Goal: Task Accomplishment & Management: Manage account settings

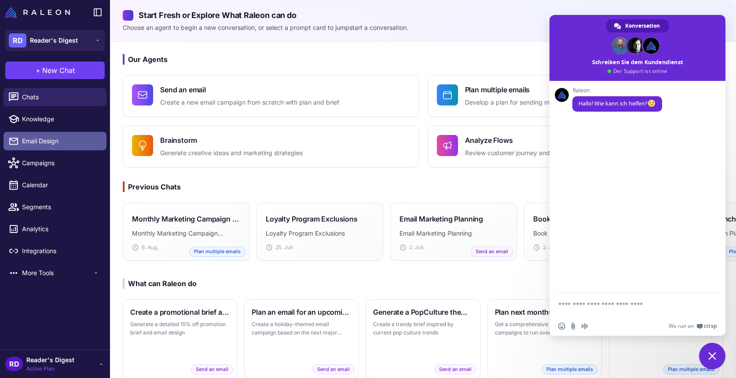
click at [32, 138] on span "Email Design" at bounding box center [60, 141] width 77 height 10
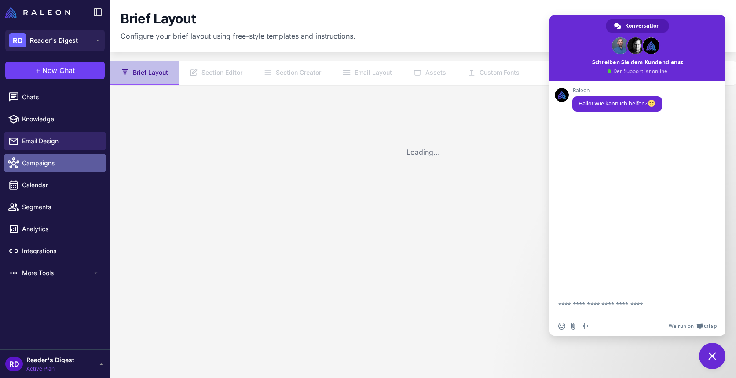
click at [35, 167] on span "Campaigns" at bounding box center [60, 163] width 77 height 10
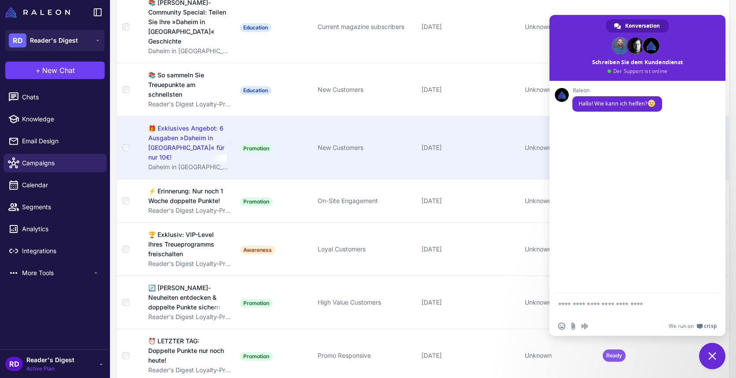
scroll to position [332, 0]
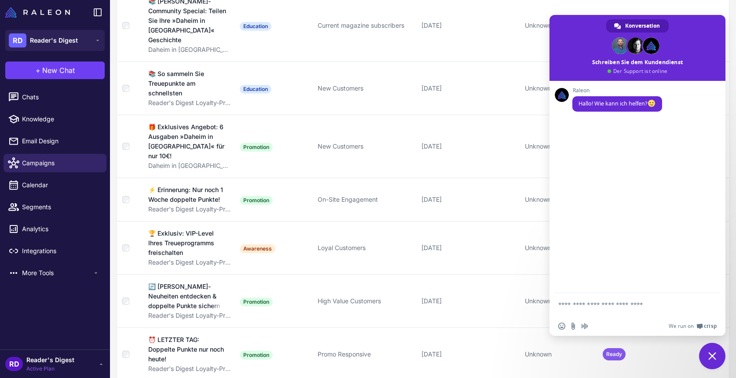
click at [713, 355] on span "Chat schließen" at bounding box center [712, 356] width 8 height 8
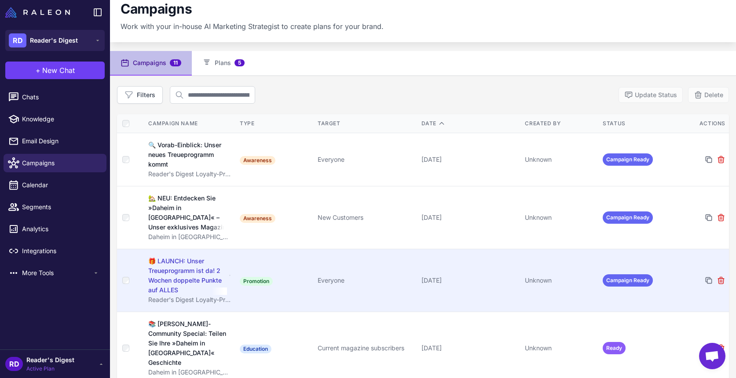
scroll to position [0, 0]
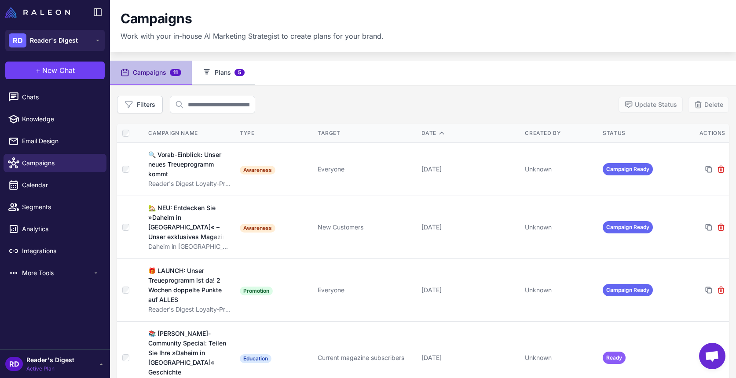
click at [216, 68] on button "Plans 5" at bounding box center [223, 73] width 63 height 25
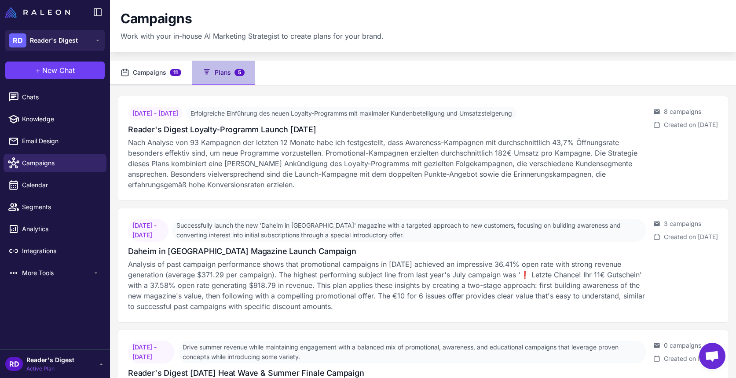
click at [142, 69] on button "Campaigns 11" at bounding box center [151, 73] width 82 height 25
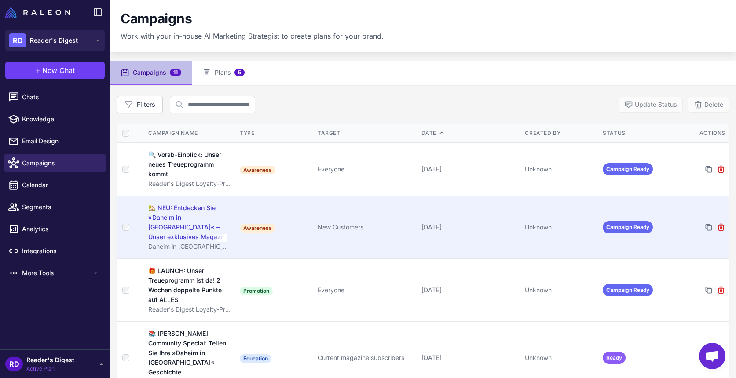
click at [174, 221] on div "🏡 NEU: Entdecken Sie »Daheim in [GEOGRAPHIC_DATA]« – Unser exklusives Magazin" at bounding box center [187, 222] width 79 height 39
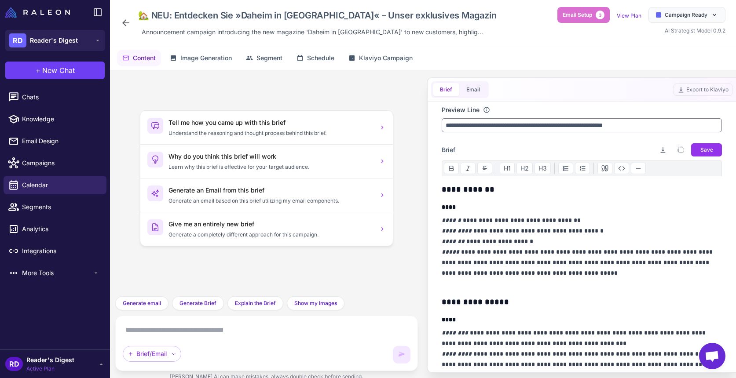
scroll to position [41, 0]
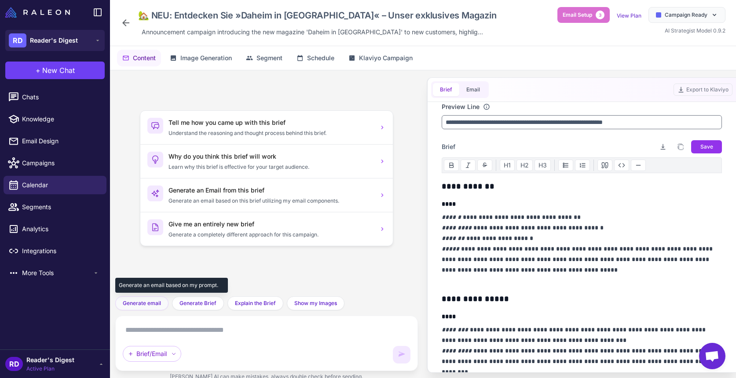
click at [140, 301] on span "Generate email" at bounding box center [142, 304] width 38 height 8
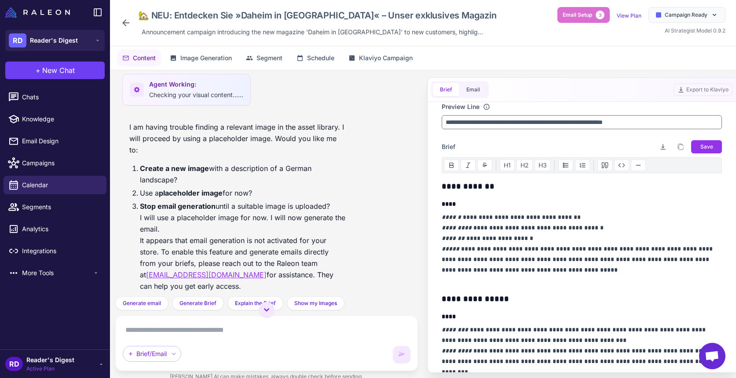
scroll to position [311, 0]
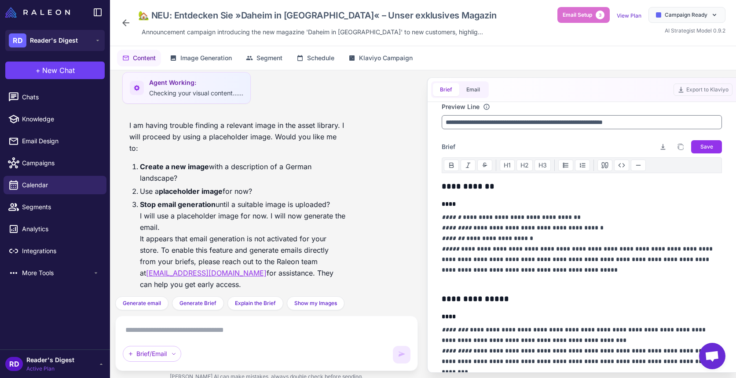
drag, startPoint x: 203, startPoint y: 274, endPoint x: 113, endPoint y: 88, distance: 206.1
click at [113, 88] on div "Generate an email based on my brief, you can edit images with variations and ed…" at bounding box center [266, 229] width 313 height 318
click at [351, 220] on div "I am having trouble finding a relevant image in the asset library. I will proce…" at bounding box center [237, 208] width 230 height 185
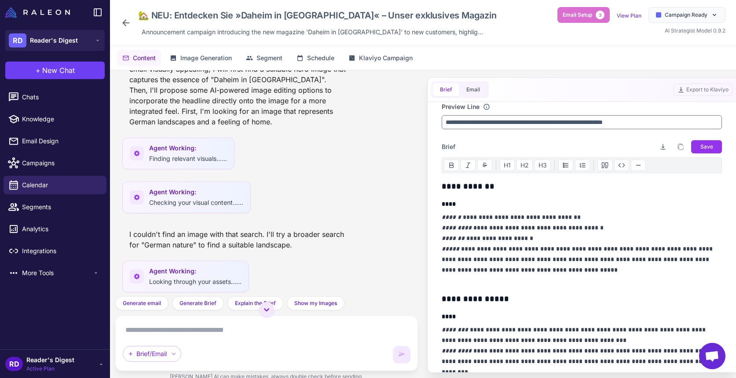
scroll to position [0, 0]
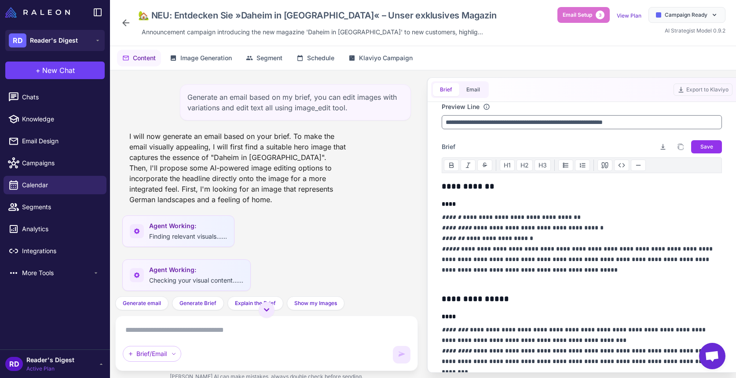
drag, startPoint x: 102, startPoint y: 267, endPoint x: 128, endPoint y: 90, distance: 178.3
click at [128, 90] on div "Generate an email based on my brief, you can edit images with variations and ed…" at bounding box center [266, 183] width 303 height 226
click at [296, 255] on div "Generate an email based on my brief, you can edit images with variations and ed…" at bounding box center [266, 183] width 303 height 226
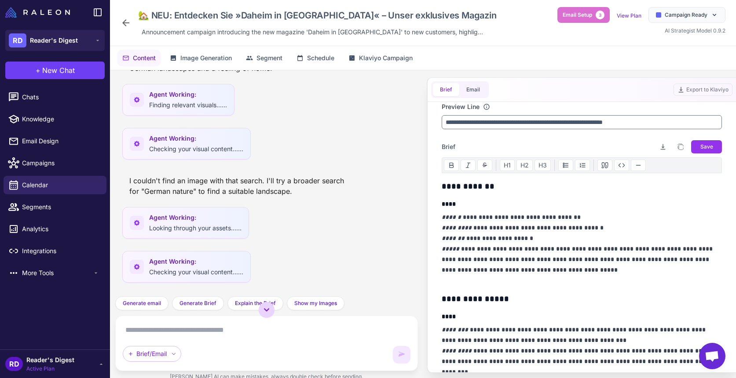
click at [266, 311] on icon at bounding box center [266, 309] width 5 height 3
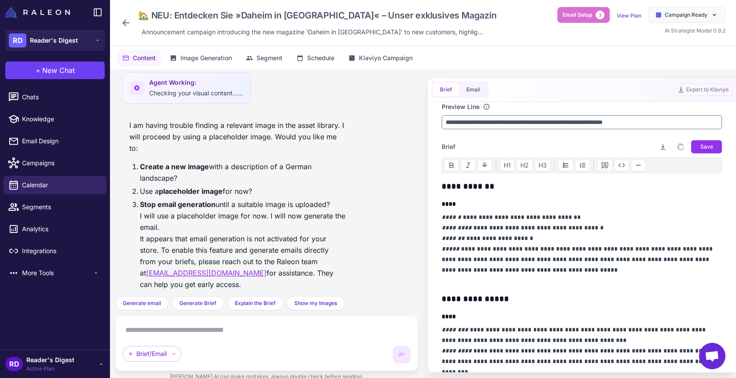
drag, startPoint x: 186, startPoint y: 274, endPoint x: 128, endPoint y: 162, distance: 125.5
click at [128, 162] on div "I am having trouble finding a relevant image in the asset library. I will proce…" at bounding box center [237, 208] width 230 height 185
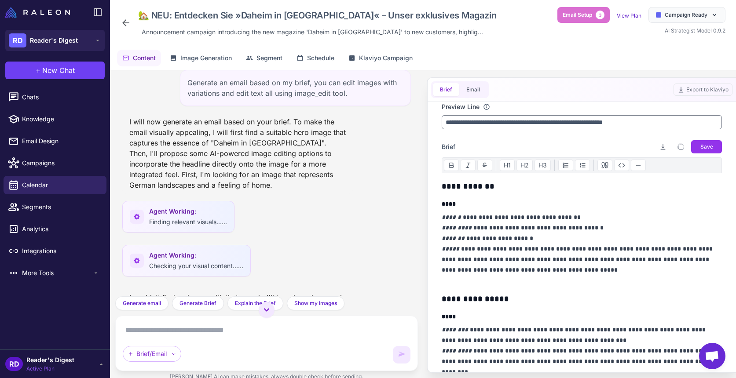
scroll to position [0, 0]
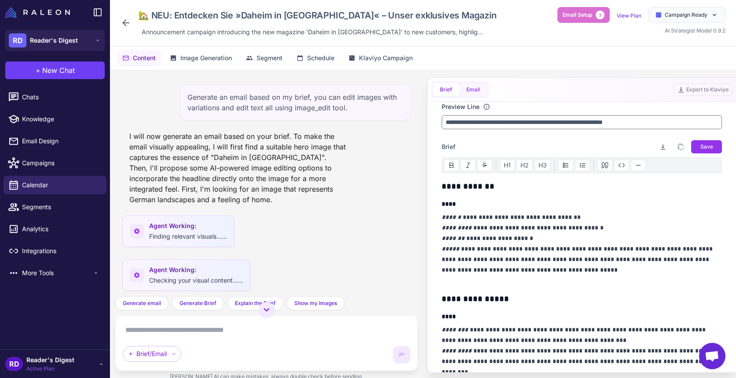
click at [474, 88] on button "Email" at bounding box center [473, 89] width 28 height 13
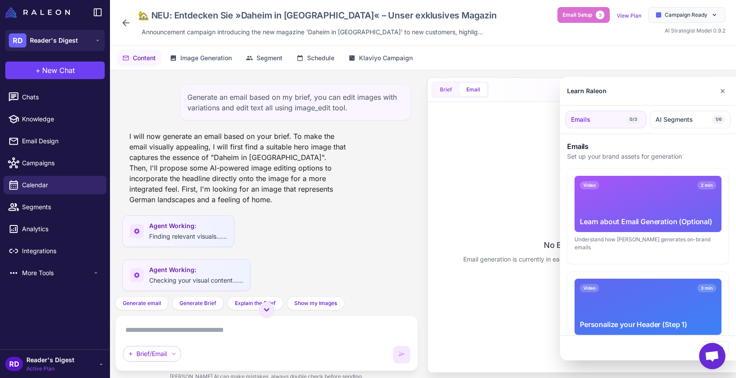
click at [446, 88] on div at bounding box center [368, 189] width 736 height 378
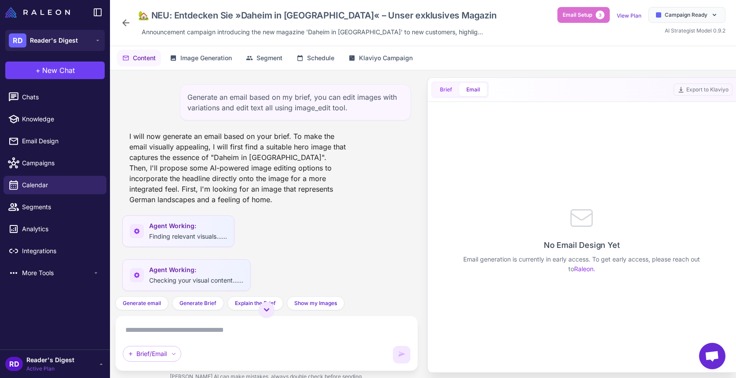
click at [445, 88] on span "Brief" at bounding box center [446, 90] width 12 height 8
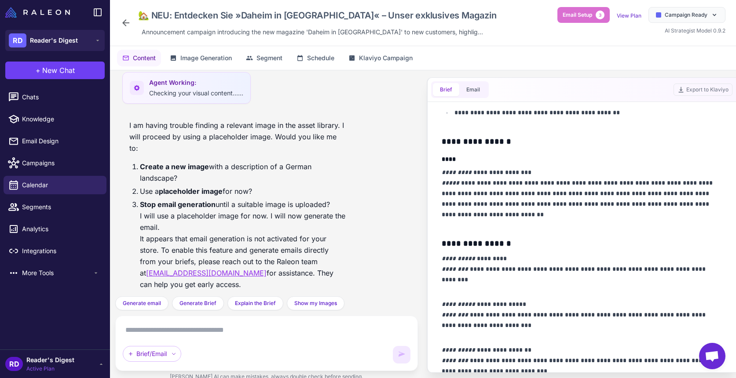
scroll to position [495, 0]
click at [279, 57] on span "Segment" at bounding box center [269, 58] width 26 height 10
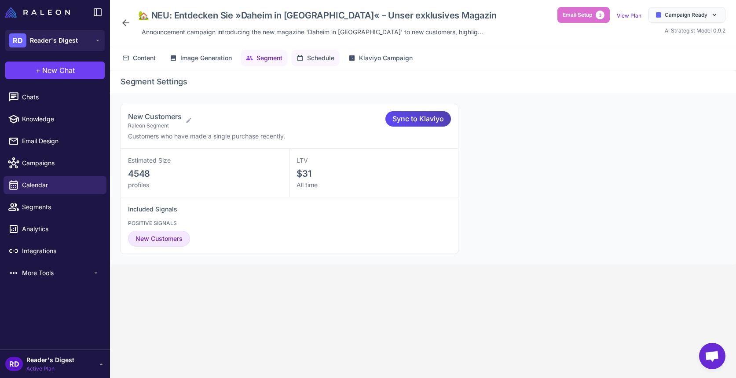
click at [321, 58] on span "Schedule" at bounding box center [320, 58] width 27 height 10
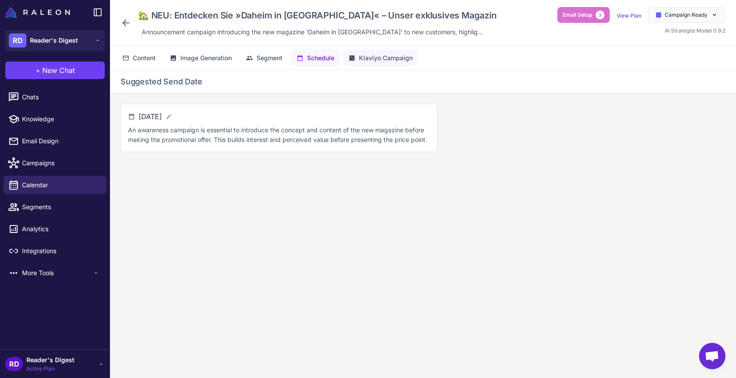
click at [383, 57] on span "Klaviyo Campaign" at bounding box center [386, 58] width 54 height 10
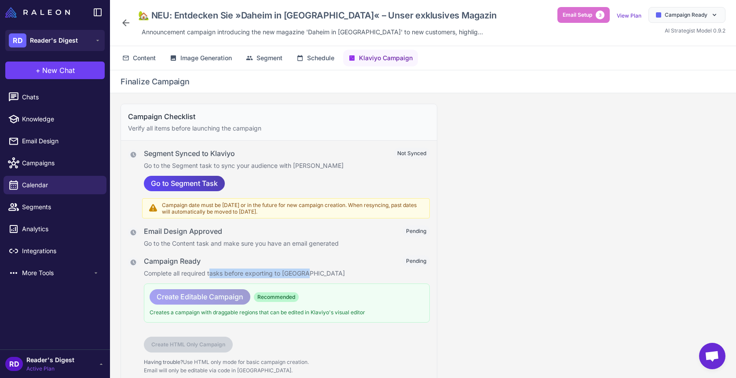
scroll to position [0, 0]
drag, startPoint x: 209, startPoint y: 273, endPoint x: 312, endPoint y: 275, distance: 102.5
click at [312, 275] on p "Complete all required tasks before exporting to [GEOGRAPHIC_DATA]" at bounding box center [287, 273] width 286 height 10
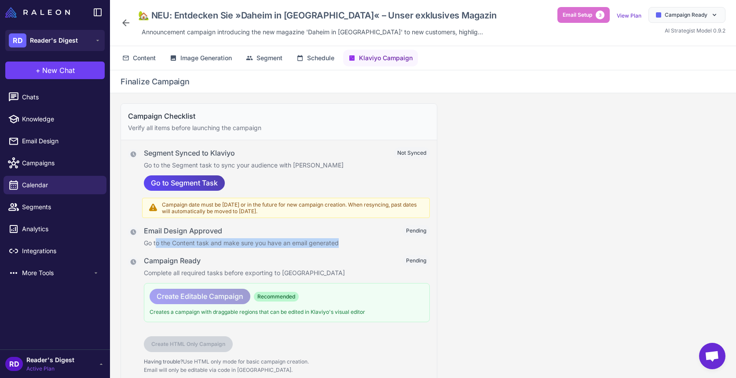
drag, startPoint x: 157, startPoint y: 245, endPoint x: 343, endPoint y: 244, distance: 186.5
click at [355, 244] on p "Go to the Content task and make sure you have an email generated" at bounding box center [287, 243] width 286 height 10
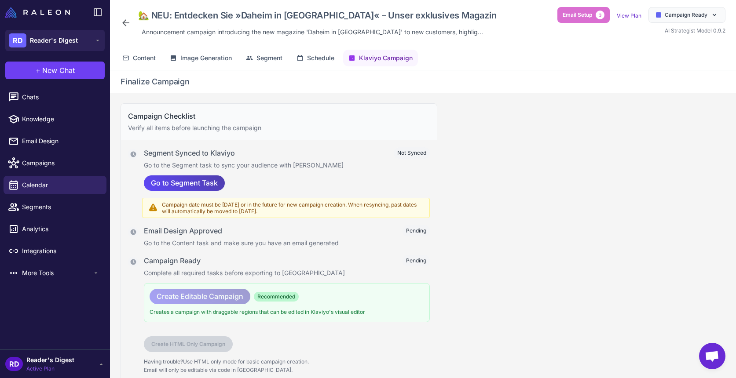
click at [484, 230] on div "Campaign Checklist Verify all items before launching the campaign Segment Synce…" at bounding box center [423, 242] width 626 height 299
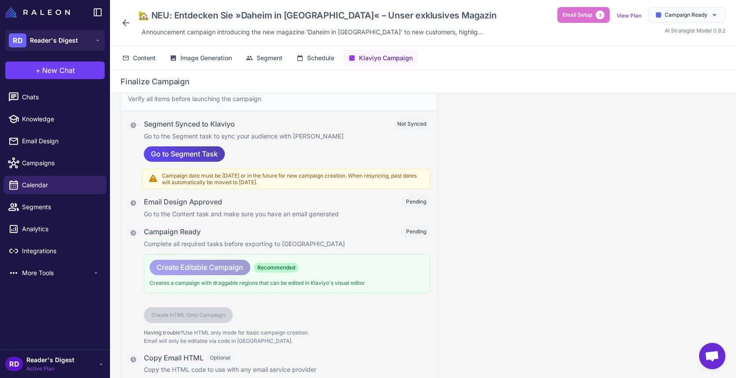
scroll to position [0, 0]
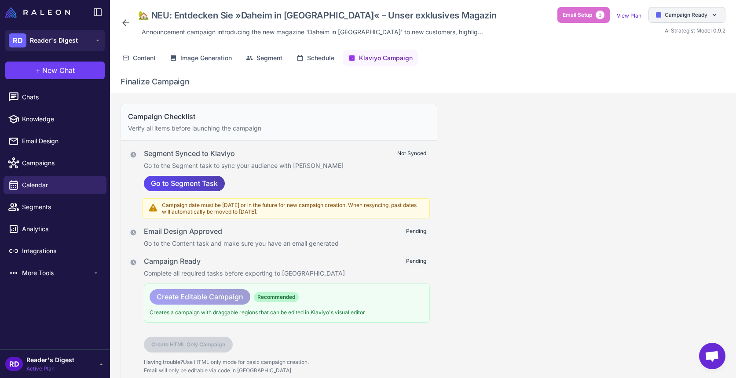
click at [692, 15] on span "Campaign Ready" at bounding box center [686, 15] width 43 height 8
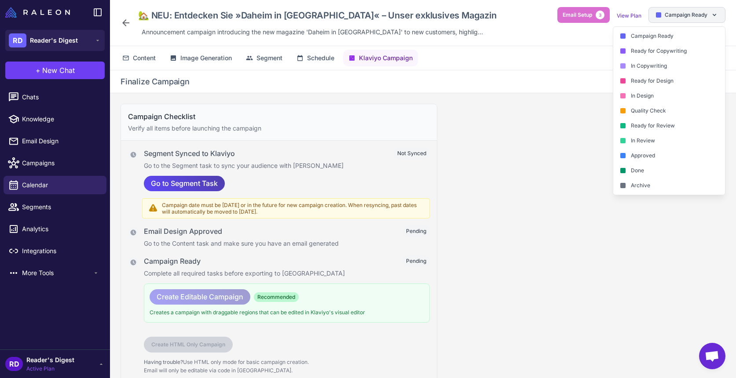
click at [692, 15] on span "Campaign Ready" at bounding box center [686, 15] width 43 height 8
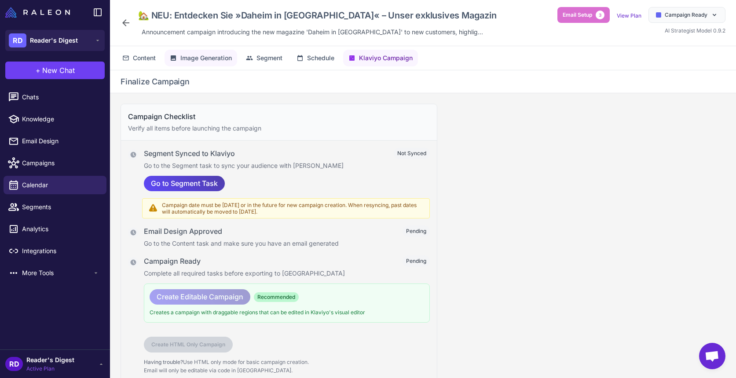
click at [210, 54] on span "Image Generation" at bounding box center [205, 58] width 51 height 10
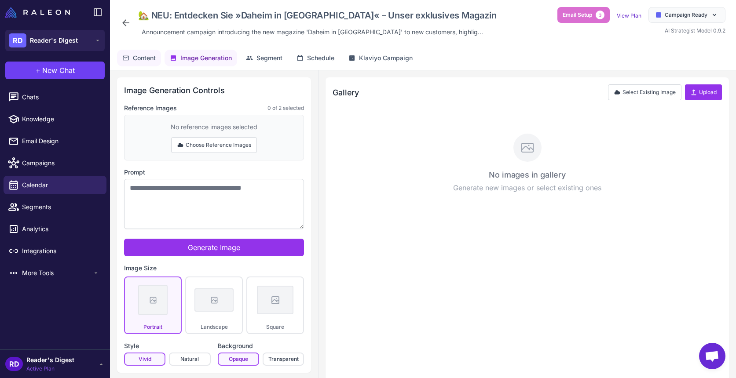
click at [145, 55] on span "Content" at bounding box center [144, 58] width 23 height 10
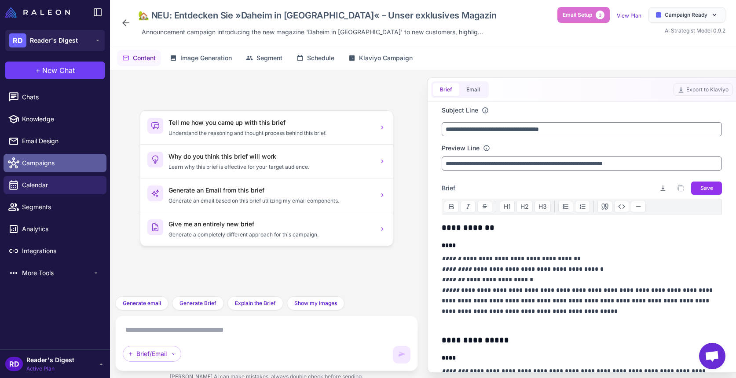
click at [37, 160] on span "Campaigns" at bounding box center [60, 163] width 77 height 10
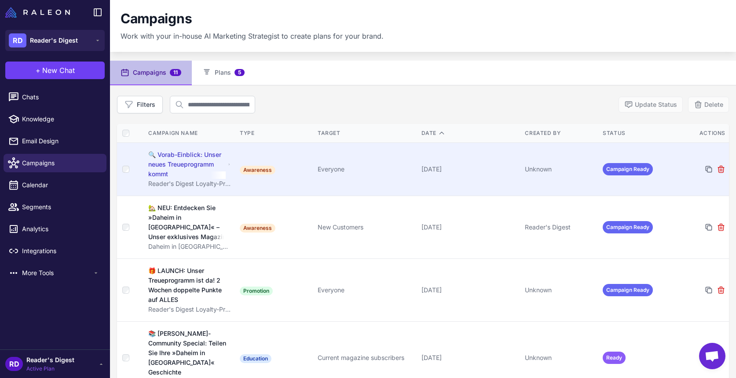
click at [176, 165] on div "🔍 Vorab-Einblick: Unser neues Treueprogramm kommt" at bounding box center [187, 164] width 78 height 29
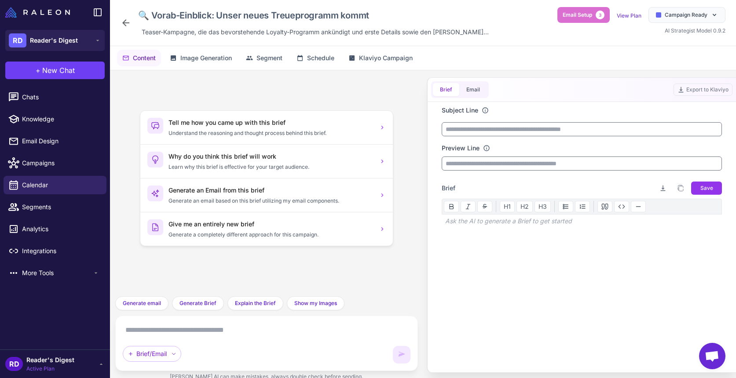
click at [127, 27] on icon at bounding box center [126, 23] width 11 height 11
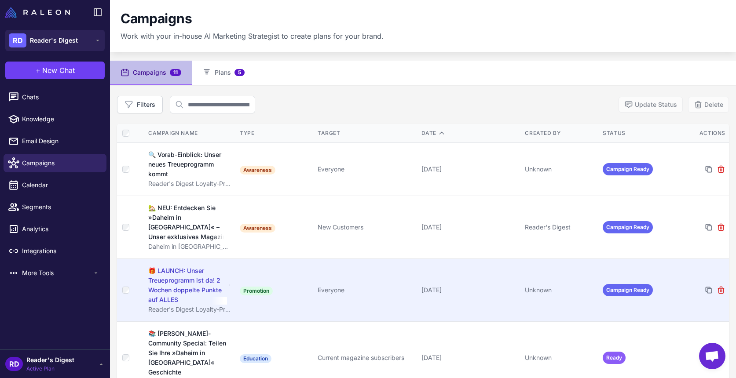
click at [187, 269] on div "🎁 LAUNCH: Unser Treueprogramm ist da! 2 Wochen doppelte Punkte auf ALLES" at bounding box center [187, 285] width 79 height 39
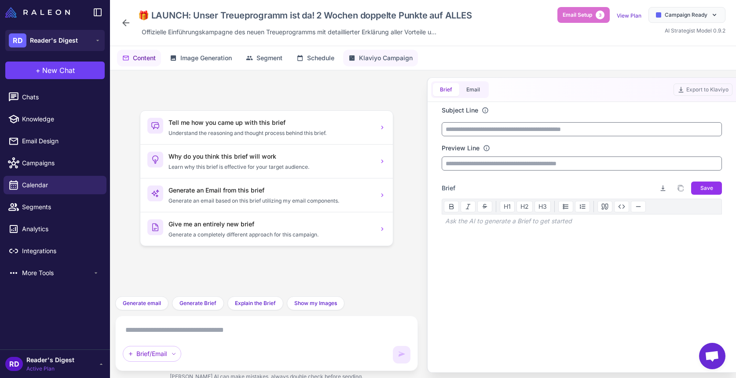
click at [397, 58] on span "Klaviyo Campaign" at bounding box center [386, 58] width 54 height 10
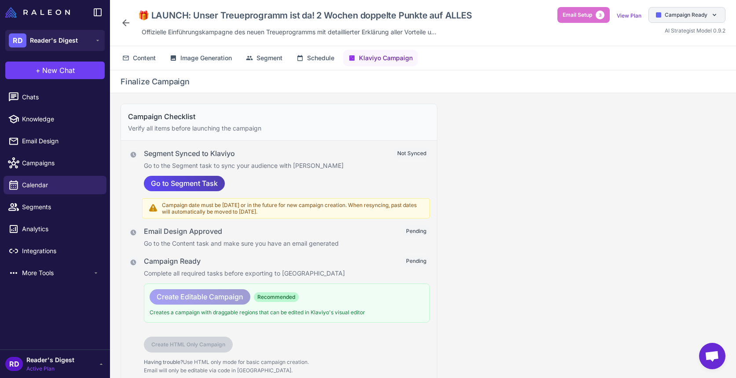
click at [698, 16] on span "Campaign Ready" at bounding box center [686, 15] width 43 height 8
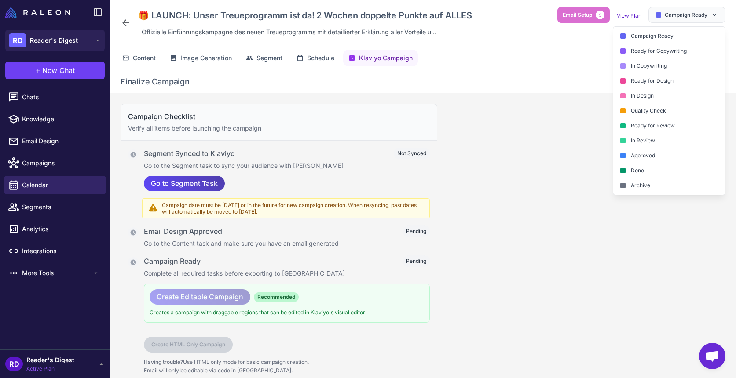
click at [539, 32] on div "🎁 LAUNCH: Unser Treueprogramm ist da! 2 Wochen doppelte Punkte auf ALLES Offizi…" at bounding box center [423, 23] width 605 height 32
click at [586, 16] on span "Email Setup" at bounding box center [577, 15] width 29 height 8
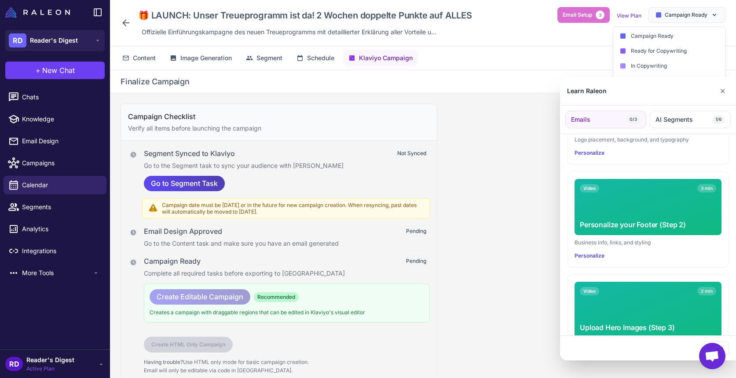
scroll to position [237, 0]
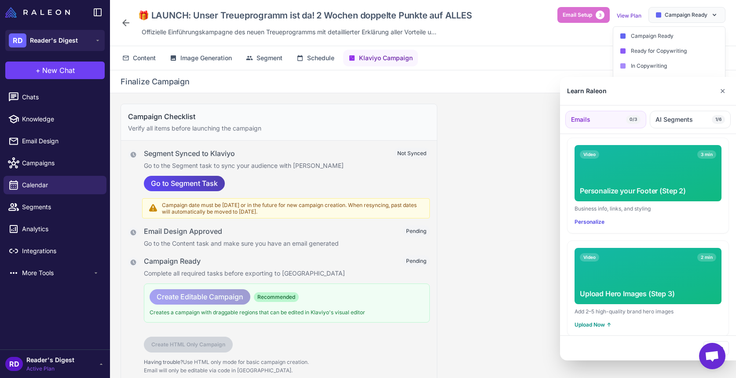
click at [491, 284] on div at bounding box center [368, 189] width 736 height 378
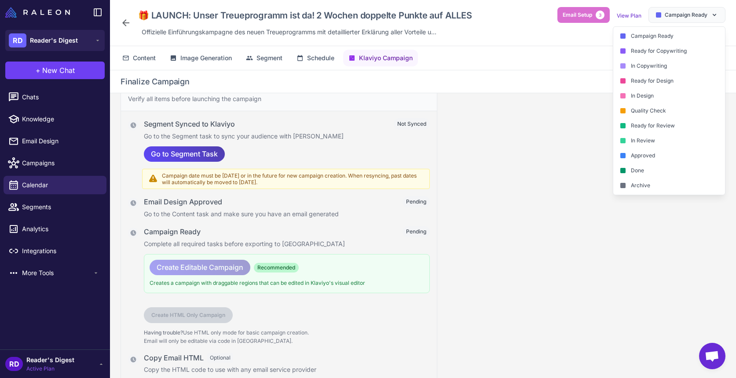
scroll to position [0, 0]
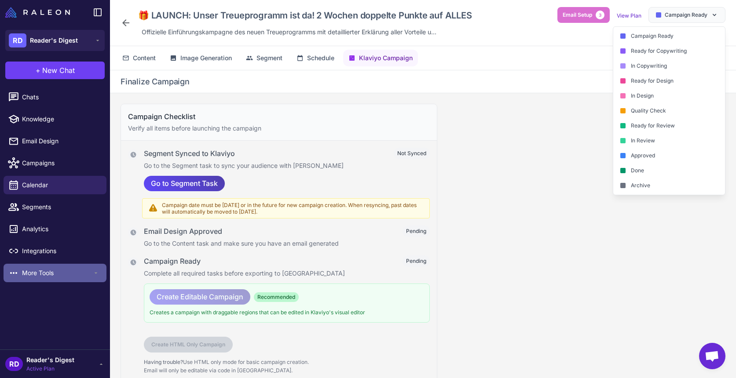
click at [40, 275] on span "More Tools" at bounding box center [57, 273] width 70 height 10
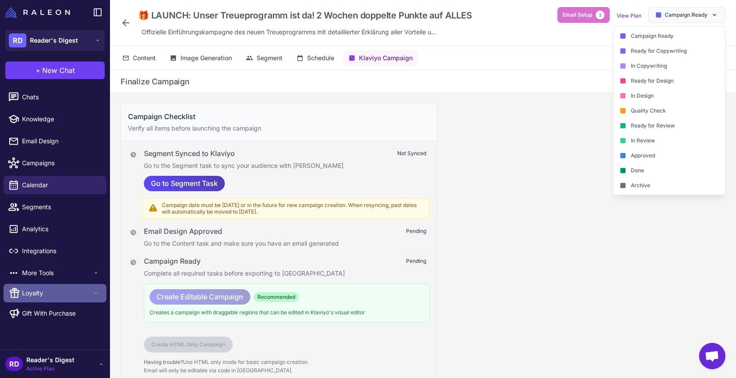
click at [37, 293] on span "Loyalty" at bounding box center [57, 294] width 70 height 10
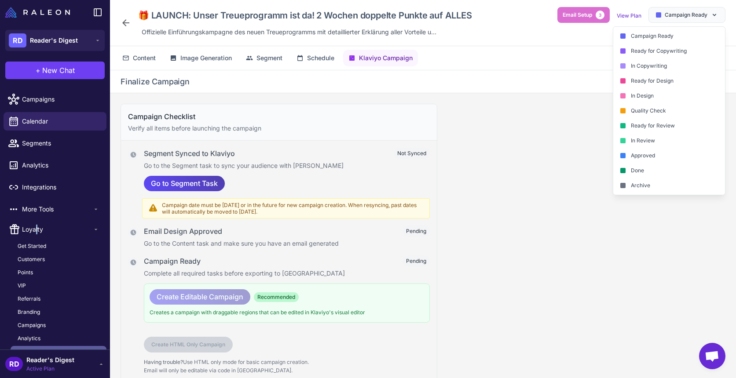
scroll to position [97, 0]
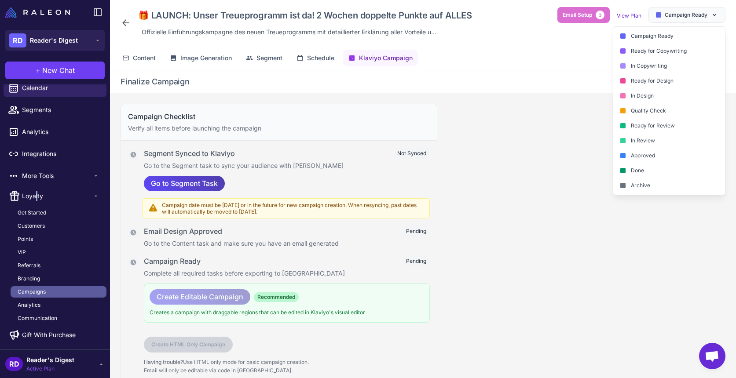
click at [29, 291] on span "Campaigns" at bounding box center [32, 292] width 28 height 8
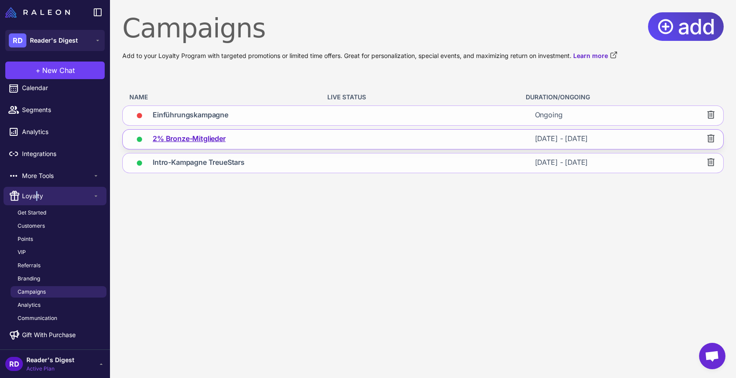
click at [200, 141] on span "2% Bronze-Mitglieder" at bounding box center [189, 139] width 73 height 12
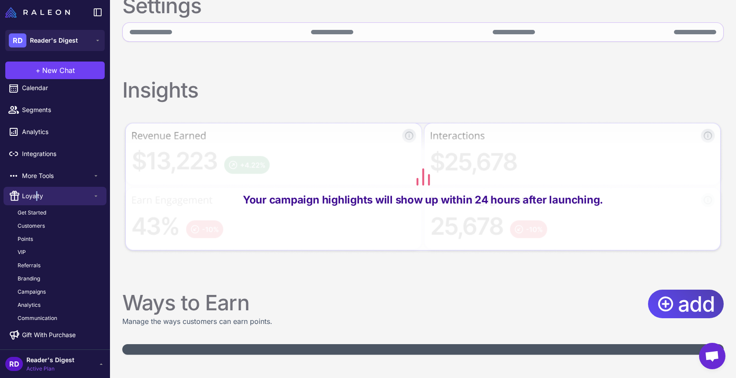
scroll to position [311, 0]
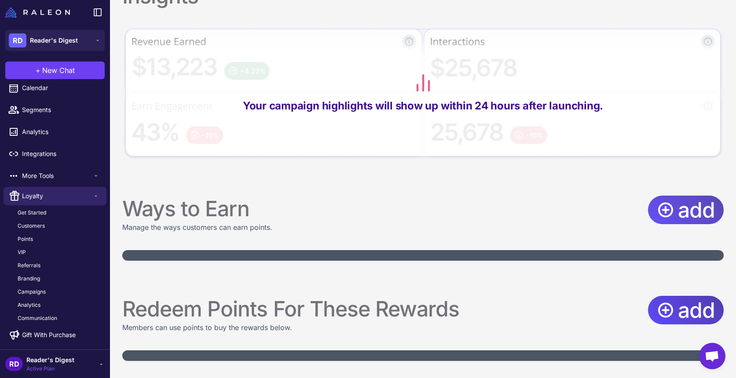
click at [695, 206] on span "add" at bounding box center [696, 210] width 37 height 29
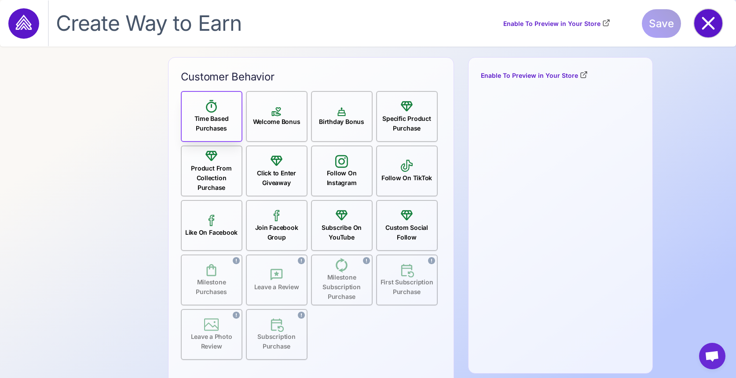
click at [695, 20] on icon at bounding box center [708, 23] width 28 height 28
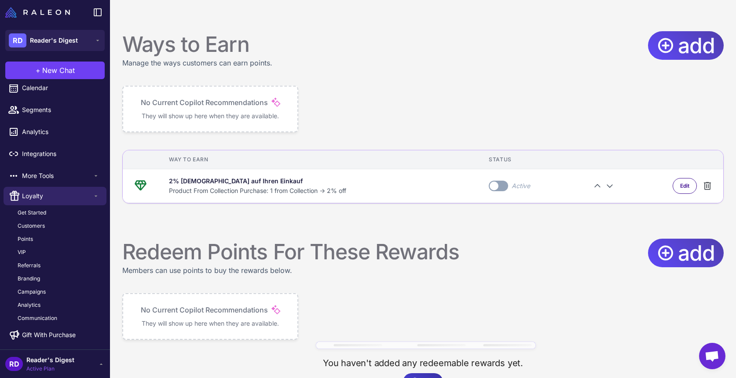
scroll to position [548, 0]
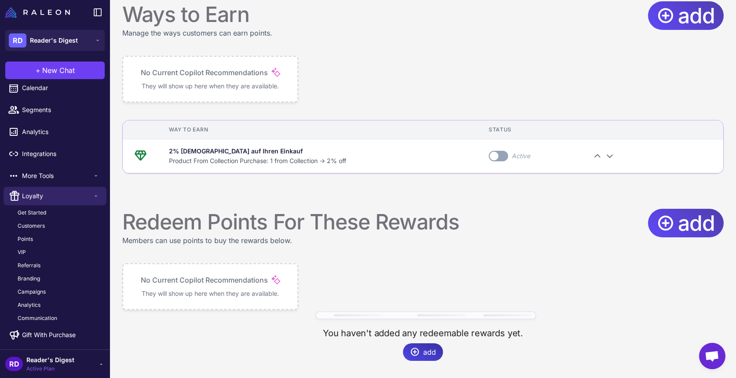
click at [208, 287] on div "No Current Copilot Recommendations They will show up here when they are availab…" at bounding box center [210, 287] width 153 height 24
click at [704, 221] on span "add" at bounding box center [696, 223] width 37 height 29
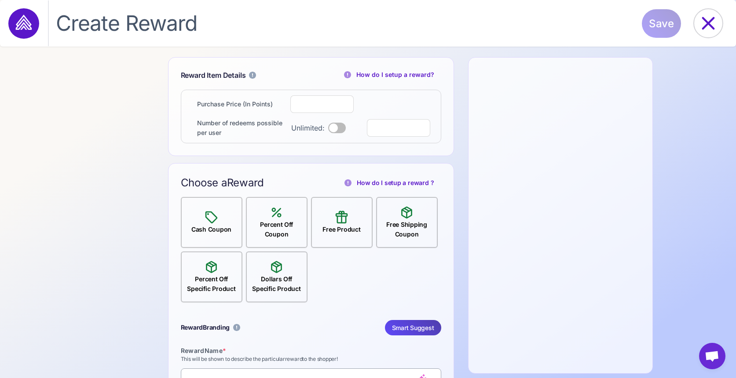
select select "**********"
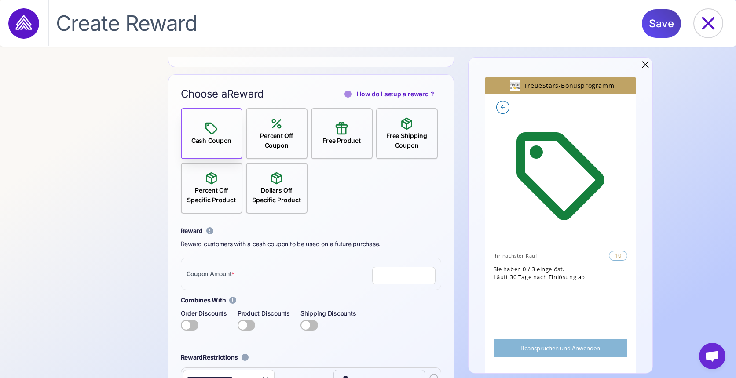
scroll to position [94, 0]
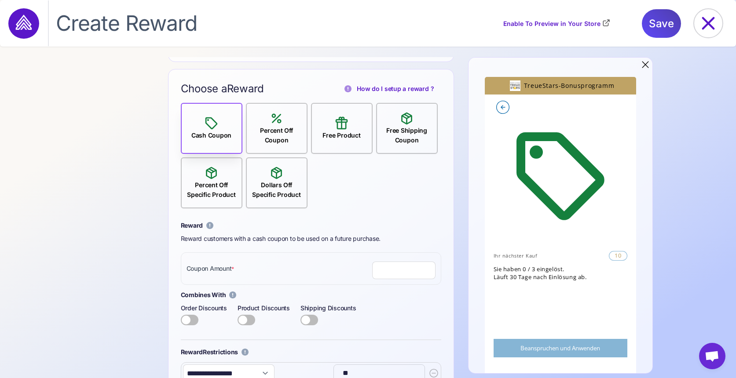
click at [281, 117] on icon at bounding box center [276, 118] width 15 height 15
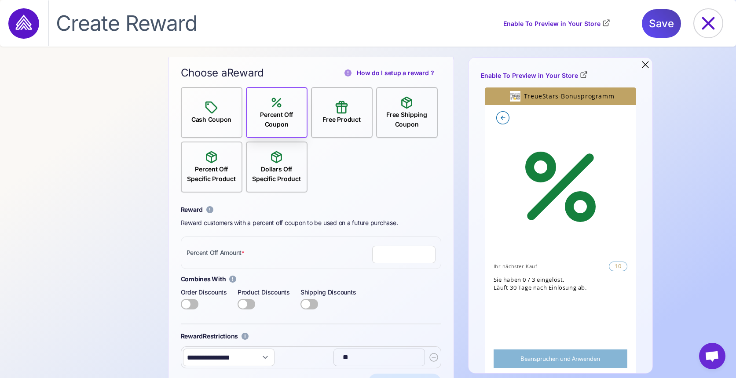
scroll to position [109, 0]
click at [264, 169] on div "Dollars Off Specific Product" at bounding box center [277, 174] width 60 height 19
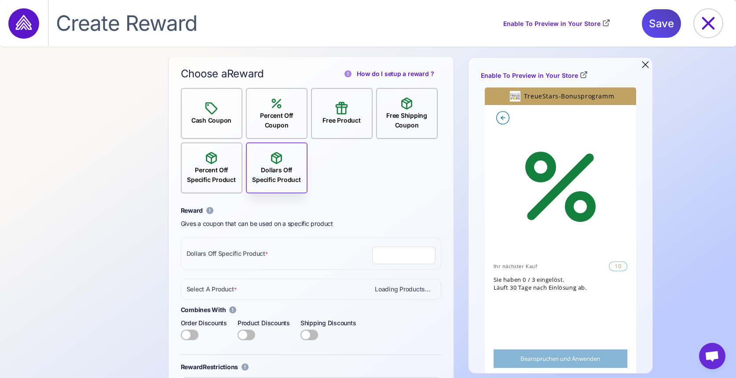
click at [221, 174] on div "Percent Off Specific Product" at bounding box center [212, 174] width 60 height 19
click at [403, 259] on input "number" at bounding box center [403, 256] width 63 height 18
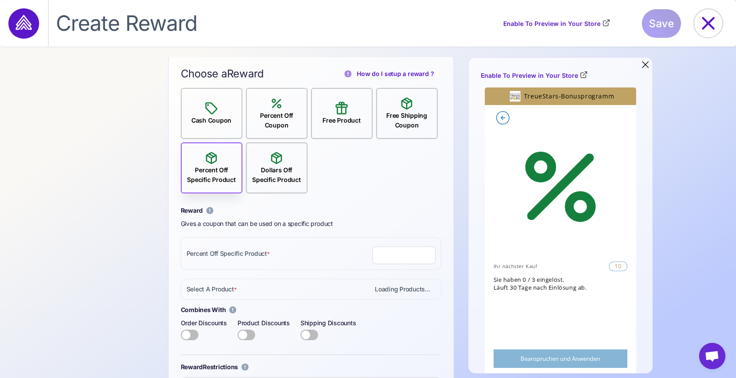
click at [428, 254] on input "*" at bounding box center [403, 256] width 63 height 18
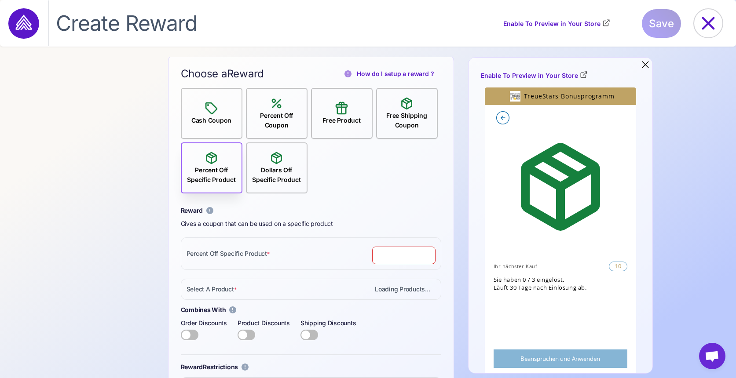
type input "*"
click at [428, 258] on input "*" at bounding box center [403, 256] width 63 height 18
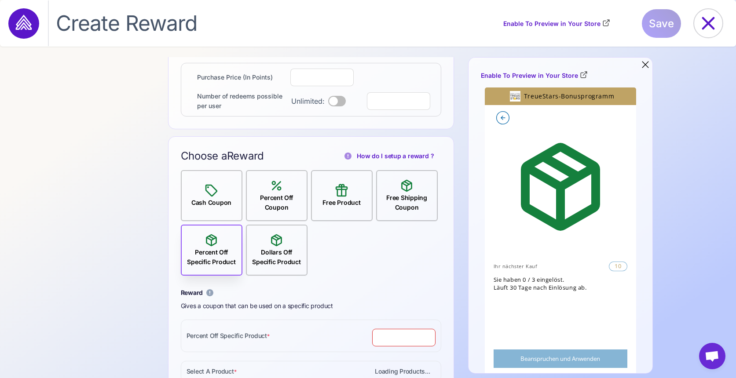
scroll to position [0, 0]
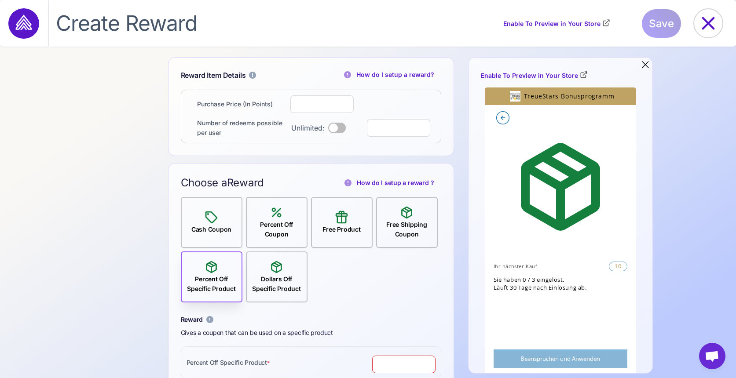
click at [150, 285] on div "**********" at bounding box center [368, 217] width 736 height 321
click at [283, 221] on div "Percent Off Coupon" at bounding box center [277, 229] width 60 height 19
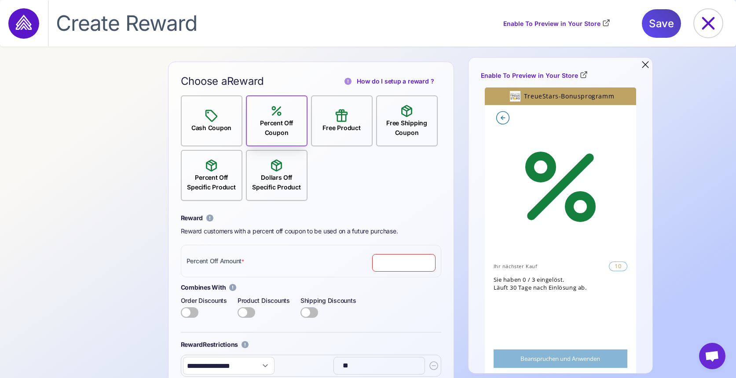
scroll to position [100, 0]
click at [351, 81] on icon at bounding box center [347, 82] width 7 height 7
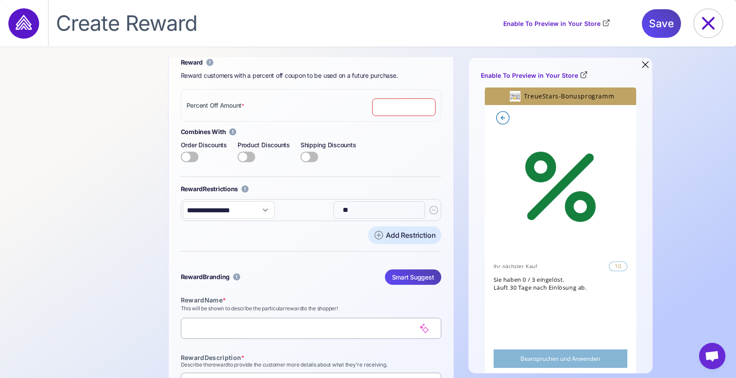
scroll to position [283, 0]
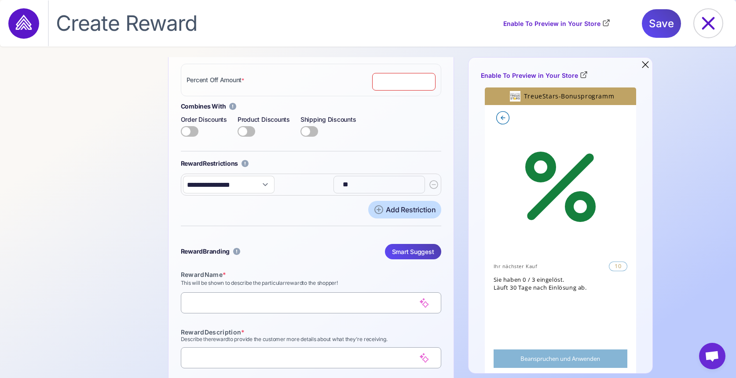
click at [400, 211] on div "Add Restriction" at bounding box center [411, 210] width 50 height 11
select select
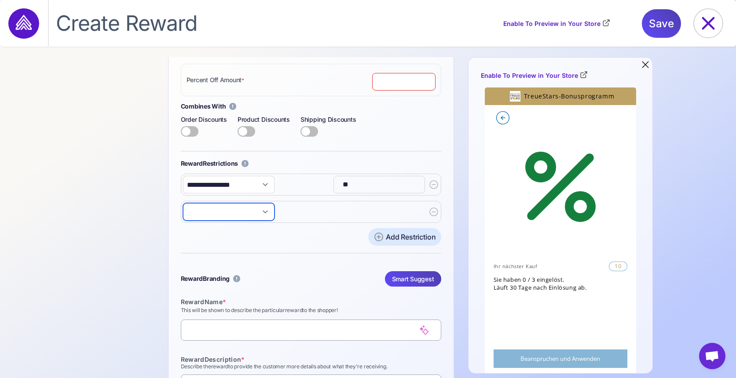
click at [212, 205] on select "**********" at bounding box center [228, 212] width 91 height 18
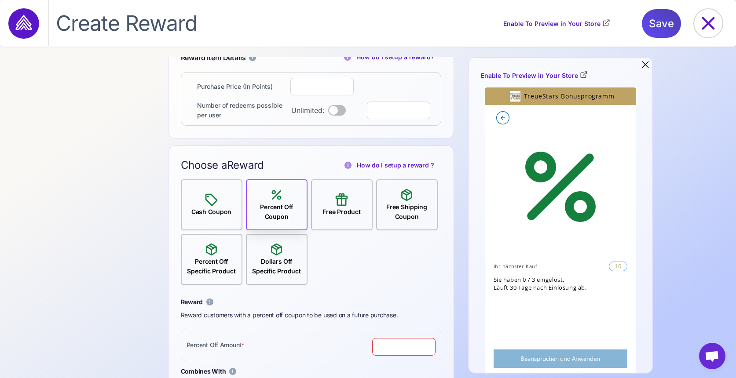
scroll to position [0, 0]
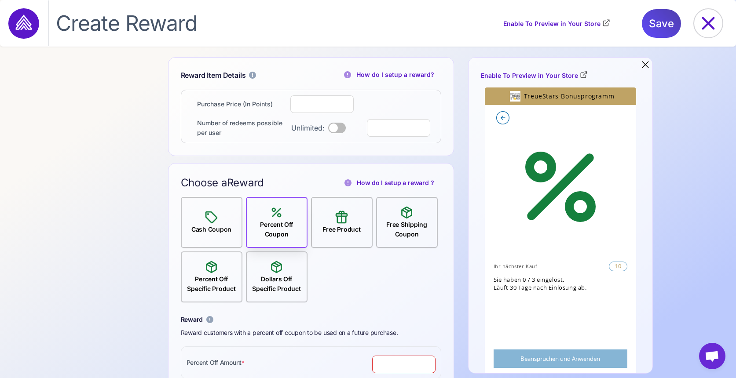
click at [202, 212] on div "Cash Coupon" at bounding box center [211, 222] width 47 height 24
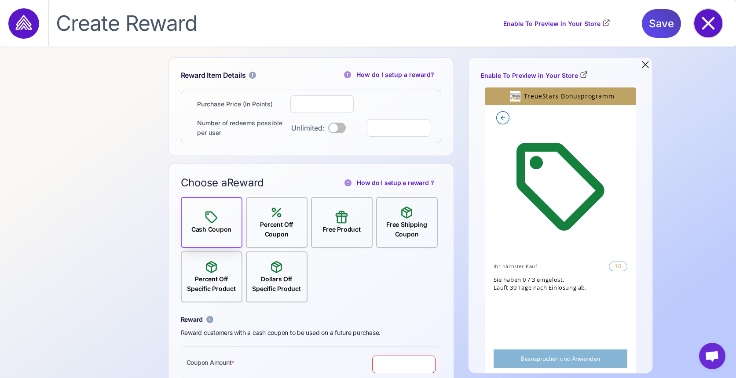
click at [715, 22] on icon at bounding box center [708, 23] width 28 height 28
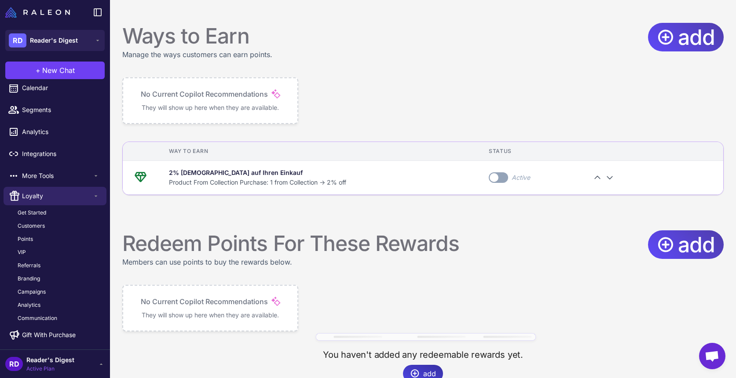
scroll to position [548, 0]
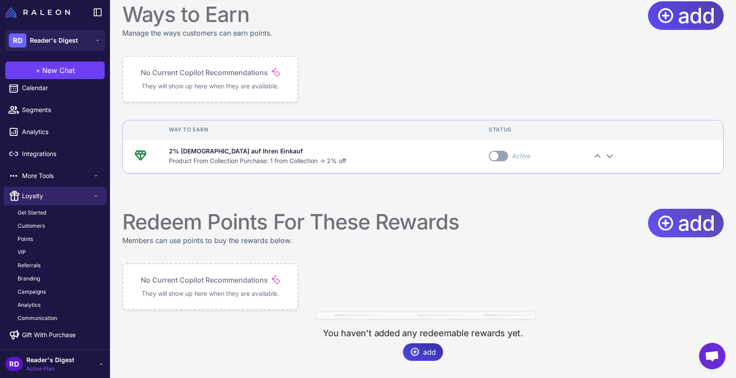
click at [703, 231] on span "add" at bounding box center [696, 223] width 37 height 29
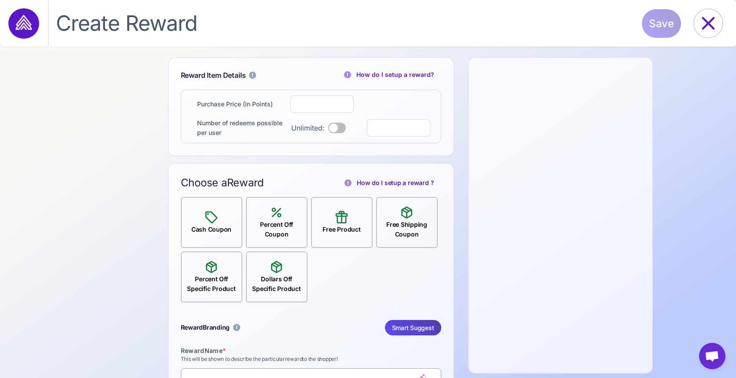
select select "**********"
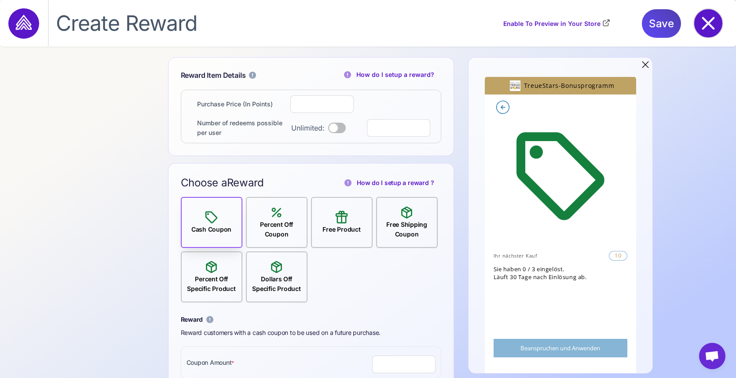
click at [708, 21] on icon at bounding box center [708, 23] width 28 height 28
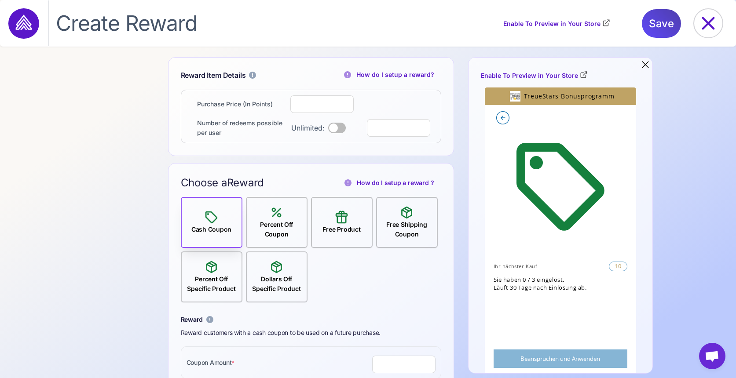
click at [281, 231] on div "Percent Off Coupon" at bounding box center [277, 229] width 60 height 19
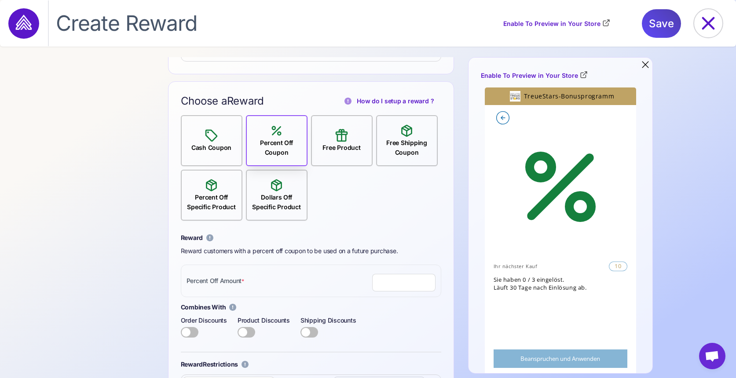
scroll to position [86, 0]
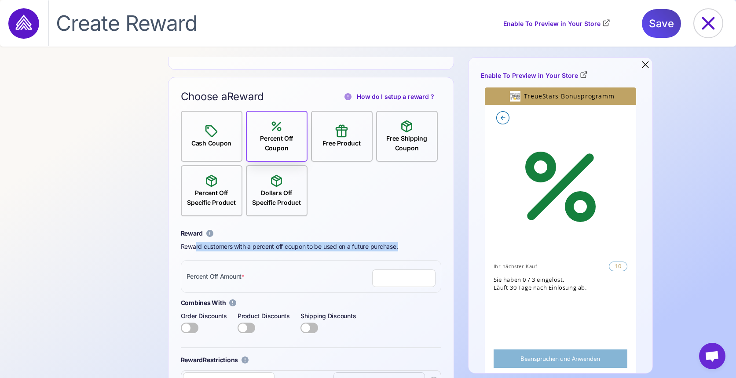
drag, startPoint x: 219, startPoint y: 247, endPoint x: 431, endPoint y: 244, distance: 212.0
click at [431, 244] on div "Reward customers with a percent off coupon to be used on a future purchase." at bounding box center [311, 247] width 260 height 10
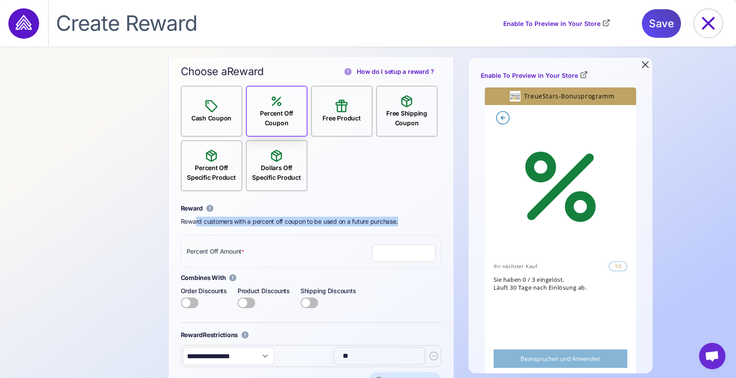
scroll to position [111, 0]
click at [274, 110] on div "Percent Off Coupon" at bounding box center [277, 118] width 60 height 19
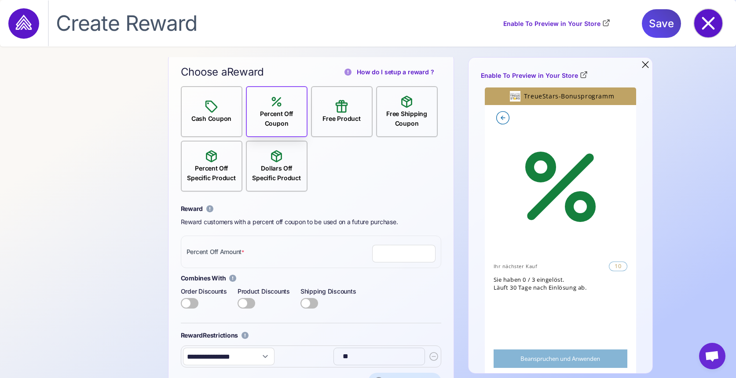
click at [710, 18] on icon at bounding box center [708, 23] width 28 height 28
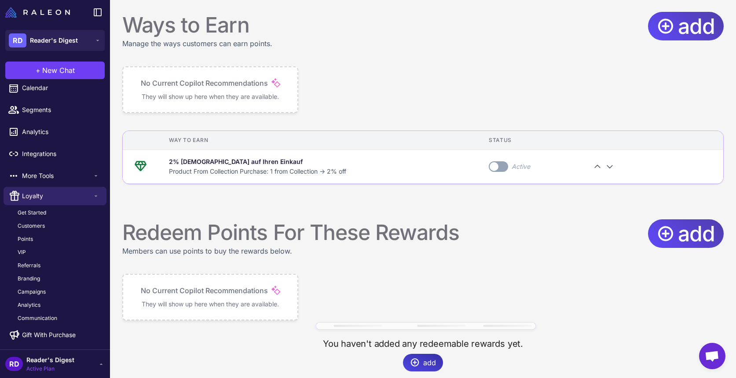
scroll to position [538, 0]
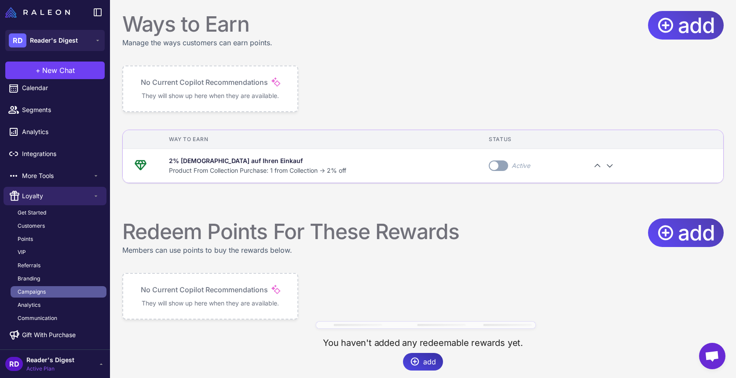
click at [32, 291] on span "Campaigns" at bounding box center [32, 292] width 28 height 8
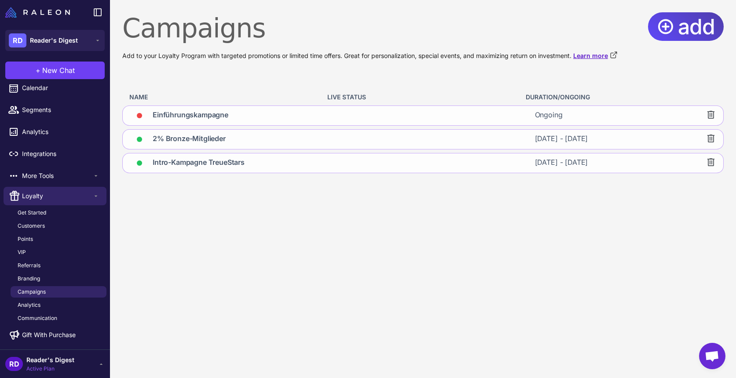
click at [591, 54] on link "Learn more" at bounding box center [595, 56] width 44 height 10
click at [25, 264] on span "Referrals" at bounding box center [29, 266] width 23 height 8
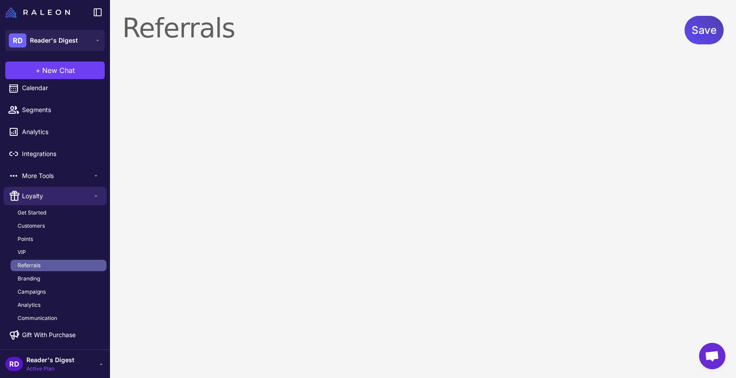
select select "******"
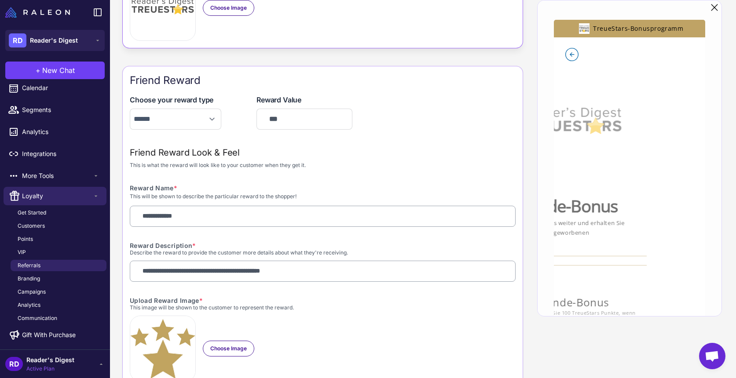
scroll to position [435, 0]
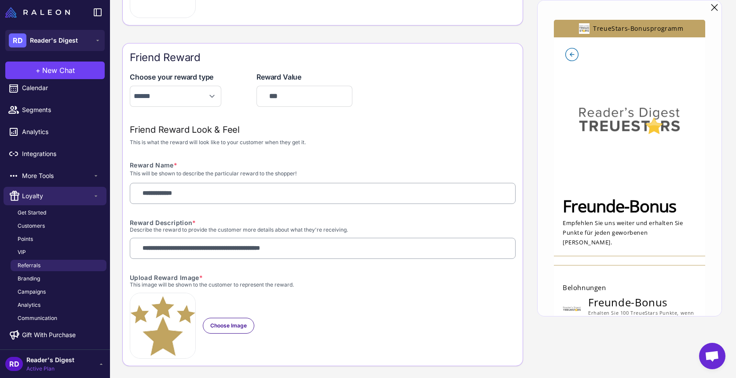
click at [35, 174] on span "More Tools" at bounding box center [57, 176] width 70 height 10
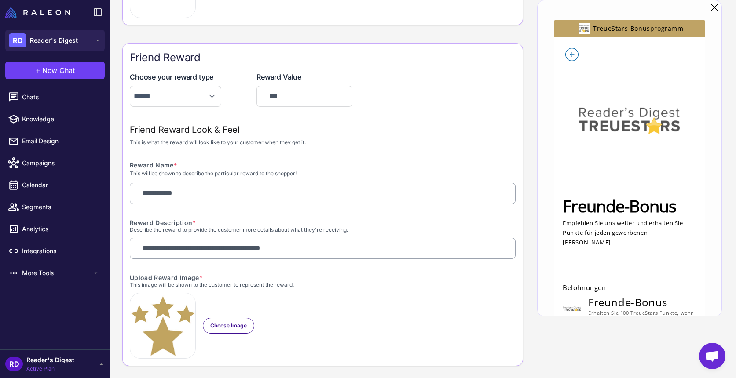
scroll to position [0, 0]
click at [34, 207] on span "Segments" at bounding box center [60, 207] width 77 height 10
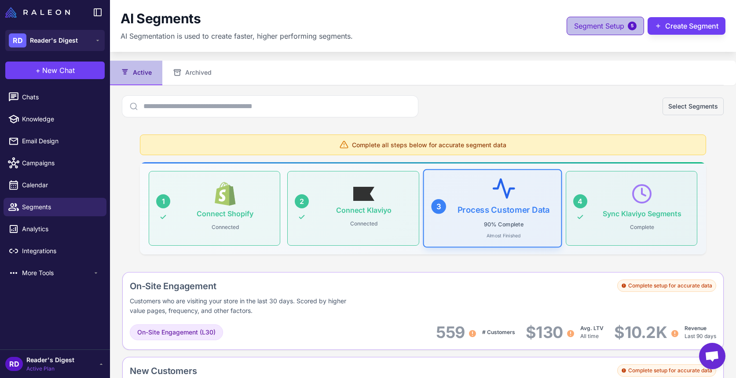
click at [599, 33] on button "Segment Setup 5" at bounding box center [604, 26] width 77 height 18
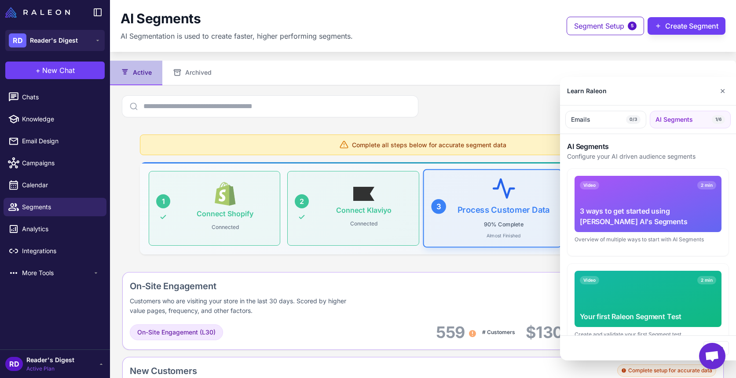
click at [693, 29] on div at bounding box center [368, 189] width 736 height 378
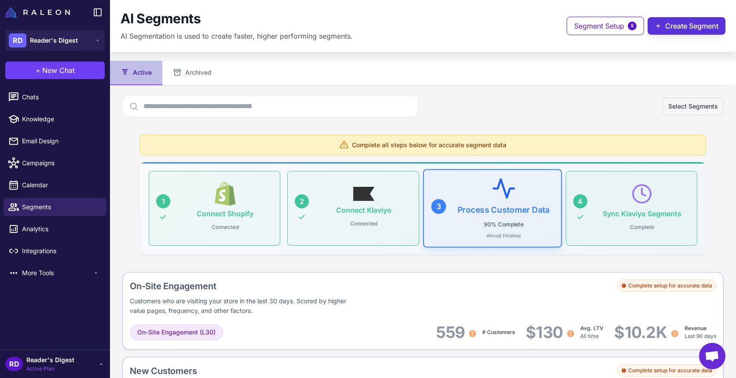
click at [672, 27] on button "Create Segment" at bounding box center [686, 26] width 78 height 18
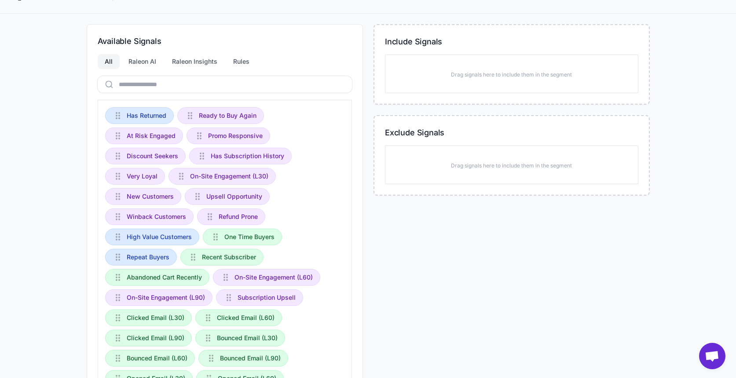
scroll to position [88, 0]
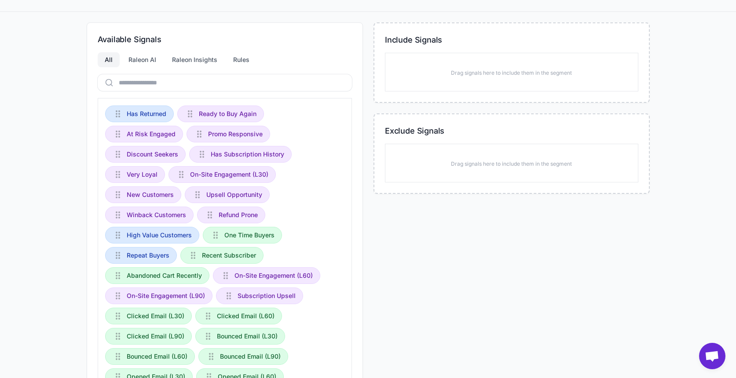
click at [242, 59] on div "Rules" at bounding box center [241, 59] width 30 height 15
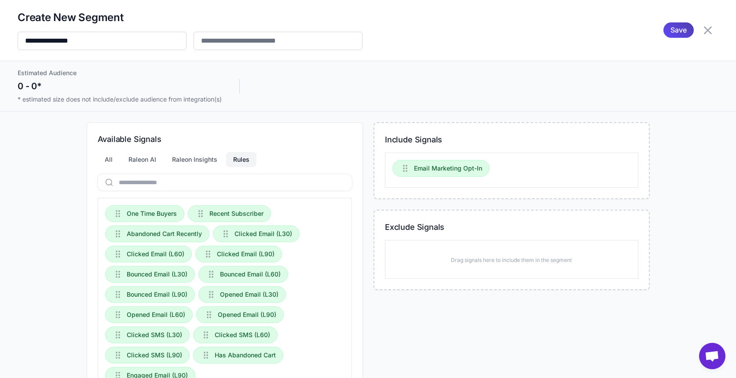
scroll to position [45, 0]
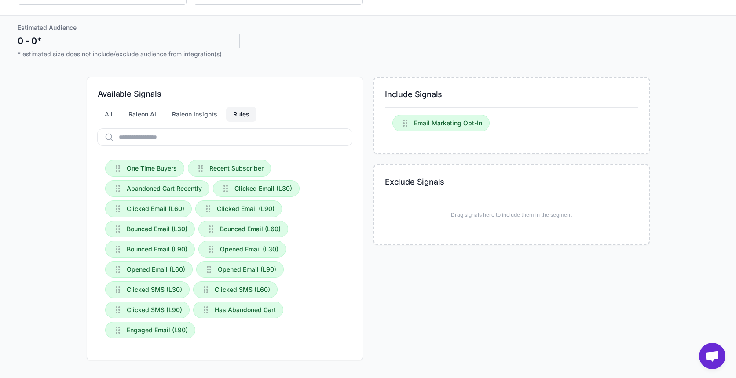
click at [687, 112] on div "Available Signals All Raleon AI Raleon Insights Rules One Time Buyers Recent Su…" at bounding box center [368, 219] width 701 height 284
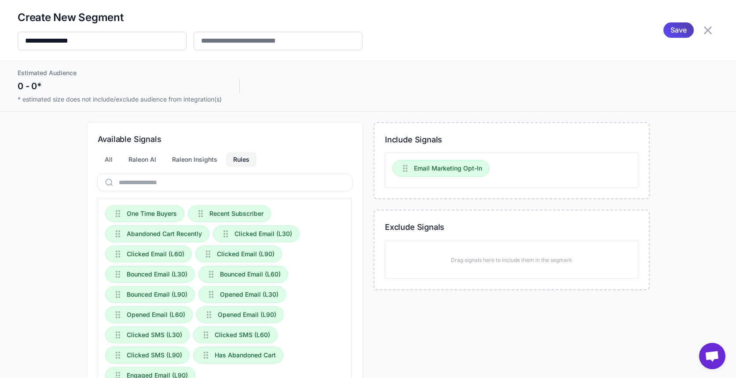
click at [705, 29] on icon at bounding box center [708, 30] width 8 height 8
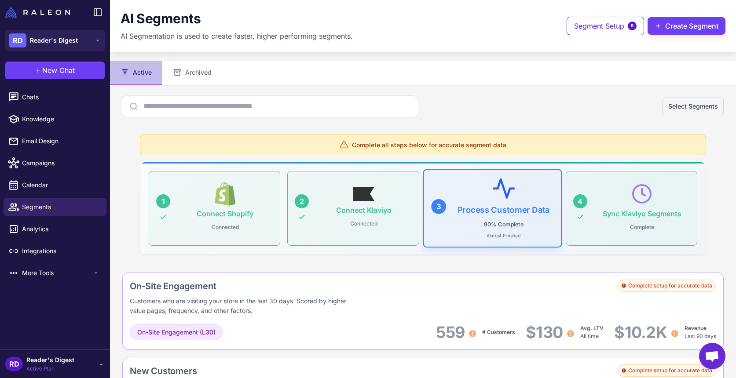
click at [710, 210] on div "Complete all steps below for accurate segment data 1 Connect Shopify Connected …" at bounding box center [423, 195] width 580 height 134
click at [509, 230] on div "90% Complete Almost Finished" at bounding box center [502, 227] width 45 height 20
click at [460, 196] on div "Process Customer Data 90% Complete Almost Finished" at bounding box center [502, 207] width 95 height 59
click at [475, 154] on div "Complete all steps below for accurate segment data" at bounding box center [423, 145] width 566 height 21
click at [703, 110] on button "Select Segments" at bounding box center [692, 107] width 61 height 18
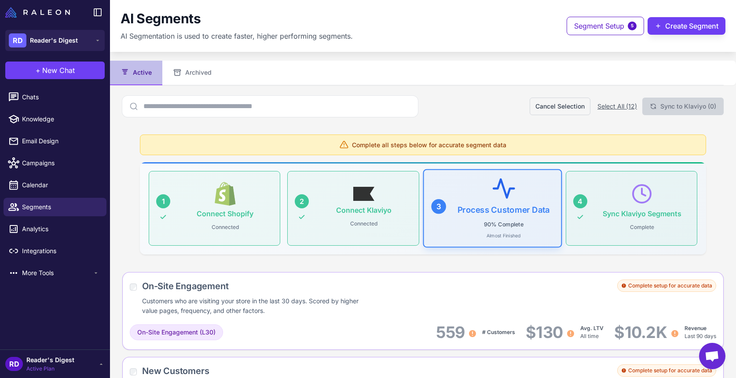
click at [610, 107] on button "Select All (12)" at bounding box center [617, 107] width 40 height 10
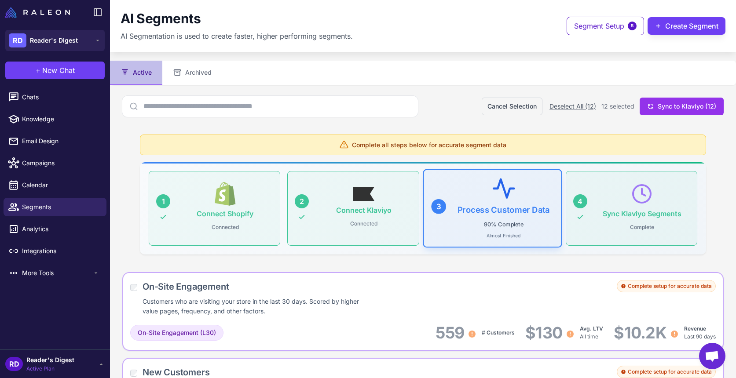
click at [720, 174] on div "Complete all steps below for accurate segment data 1 Connect Shopify Connected …" at bounding box center [422, 195] width 601 height 134
click at [453, 109] on div "Cancel Selection Deselect All (12) 12 selected Sync to Klaviyo (12)" at bounding box center [422, 106] width 601 height 21
click at [716, 130] on div "Complete all steps below for accurate segment data 1 Connect Shopify Connected …" at bounding box center [422, 195] width 601 height 134
click at [600, 23] on span "Segment Setup" at bounding box center [599, 26] width 50 height 11
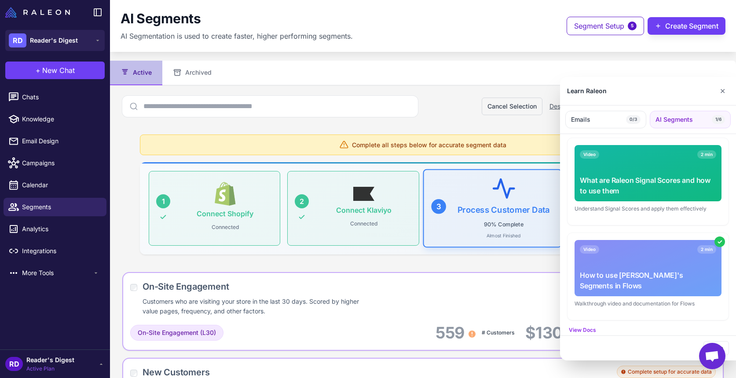
scroll to position [417, 0]
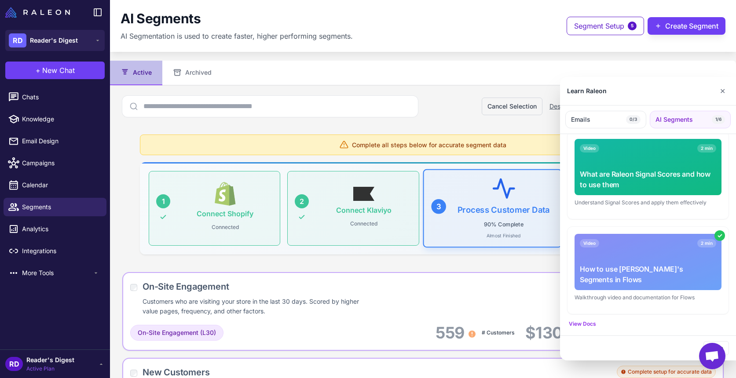
drag, startPoint x: 676, startPoint y: 26, endPoint x: 667, endPoint y: 30, distance: 10.6
click at [676, 26] on div at bounding box center [368, 189] width 736 height 378
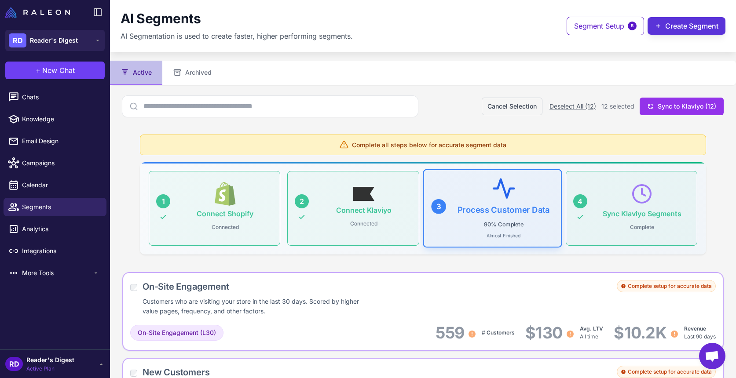
click at [671, 25] on button "Create Segment" at bounding box center [686, 26] width 78 height 18
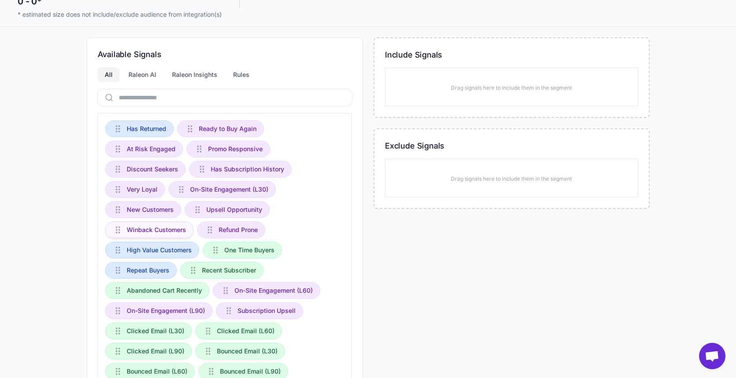
scroll to position [86, 0]
click at [151, 71] on div "Raleon AI" at bounding box center [142, 73] width 42 height 15
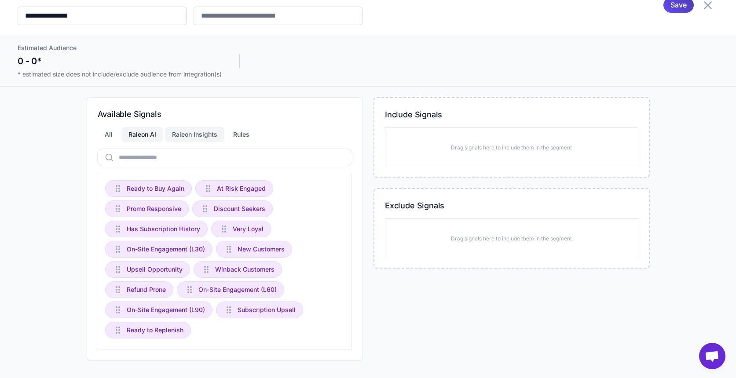
click at [189, 134] on div "Raleon Insights" at bounding box center [194, 134] width 59 height 15
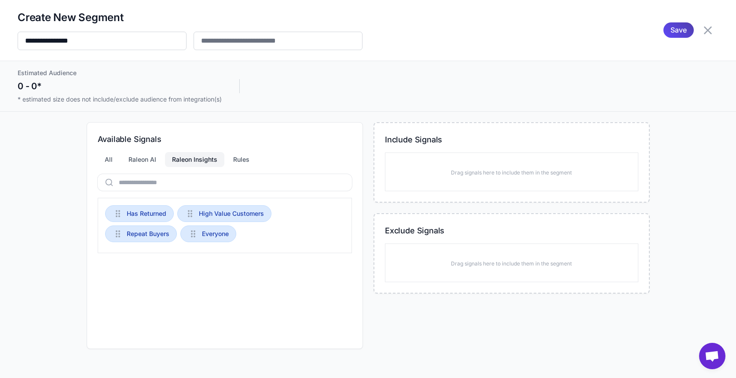
scroll to position [0, 0]
click at [242, 157] on div "Rules" at bounding box center [241, 159] width 30 height 15
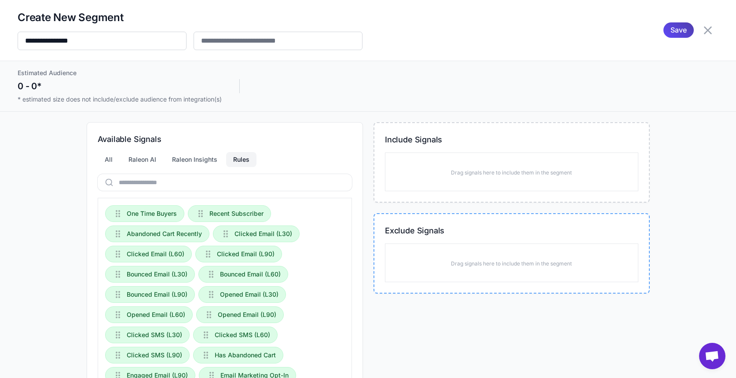
click at [504, 255] on div "Drag signals here to include them in the segment" at bounding box center [511, 263] width 135 height 24
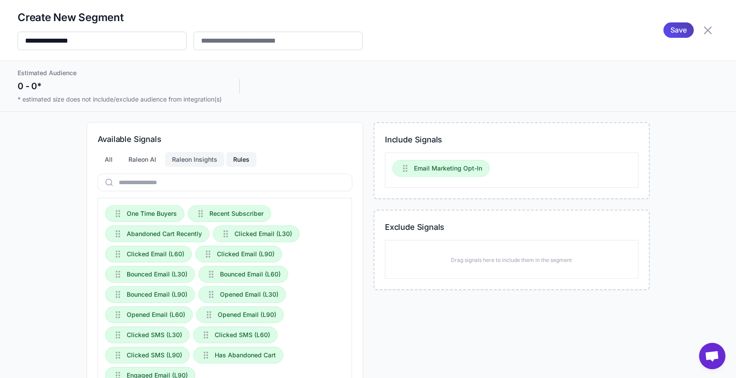
drag, startPoint x: 194, startPoint y: 157, endPoint x: 168, endPoint y: 156, distance: 26.0
click at [194, 157] on div "Raleon Insights" at bounding box center [194, 159] width 59 height 15
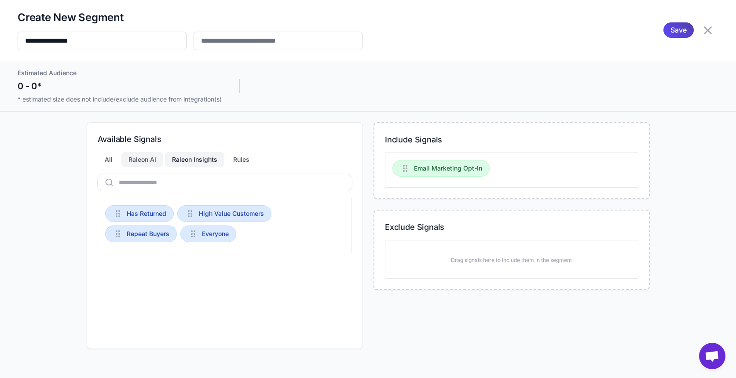
click at [137, 157] on div "Raleon AI" at bounding box center [142, 159] width 42 height 15
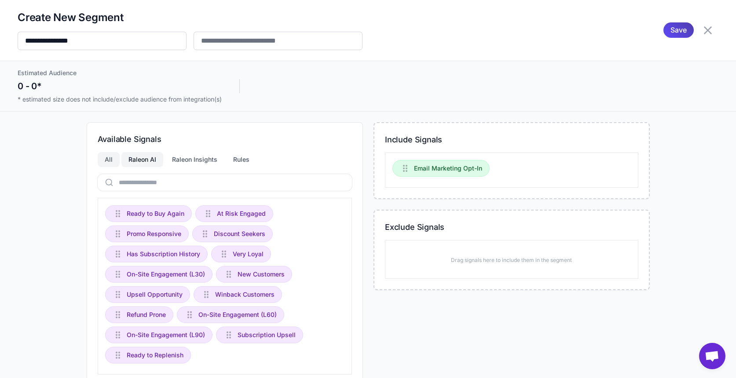
click at [110, 159] on div "All" at bounding box center [109, 159] width 22 height 15
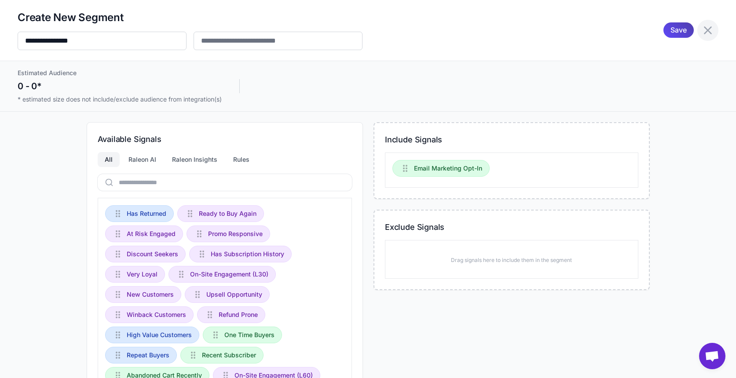
click at [708, 30] on icon at bounding box center [708, 30] width 8 height 8
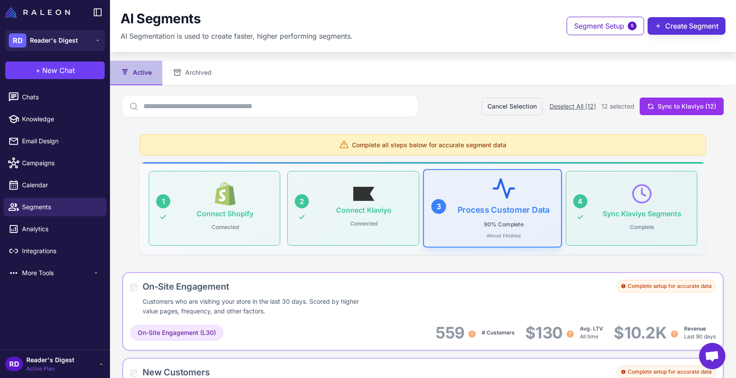
click at [683, 26] on button "Create Segment" at bounding box center [686, 26] width 78 height 18
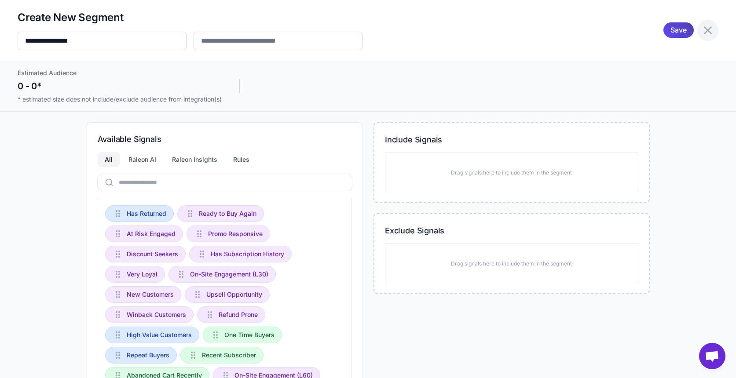
click at [705, 29] on icon at bounding box center [708, 30] width 14 height 14
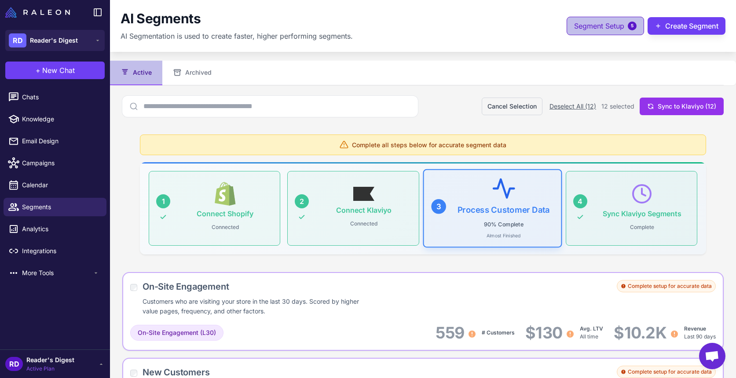
click at [603, 23] on span "Segment Setup" at bounding box center [599, 26] width 50 height 11
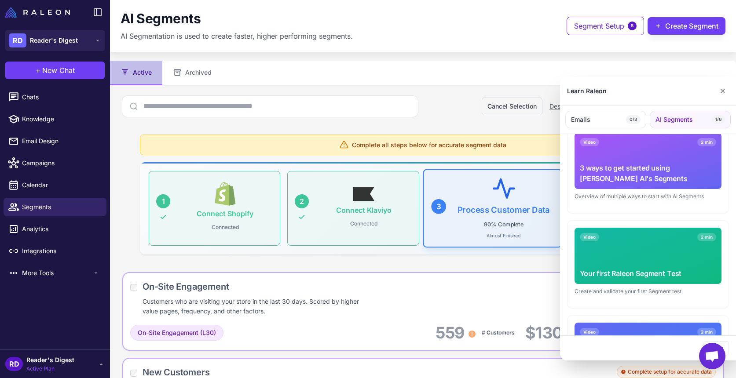
scroll to position [38, 0]
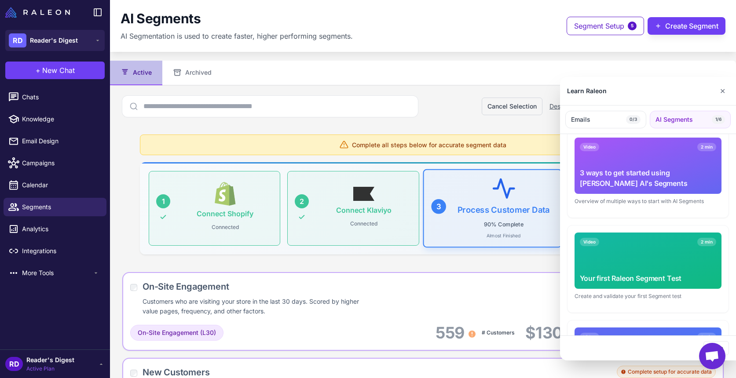
click at [687, 117] on span "AI Segments" at bounding box center [673, 120] width 37 height 10
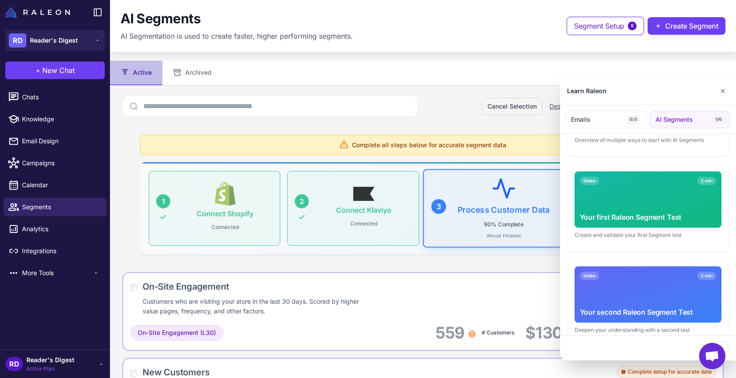
scroll to position [100, 0]
click at [637, 197] on div "Video 2 min Your first Raleon Segment Test" at bounding box center [647, 199] width 147 height 56
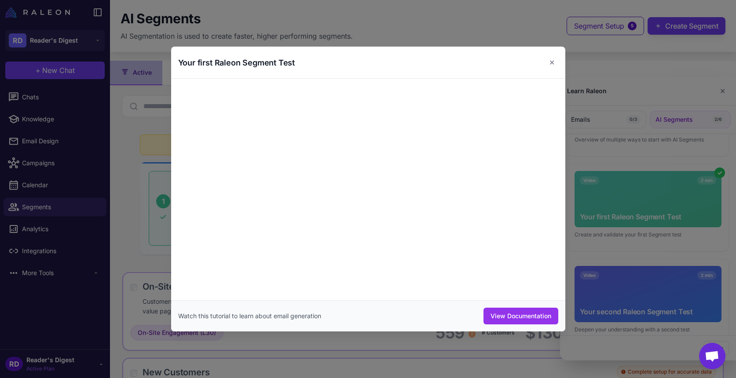
click at [557, 59] on button "✕" at bounding box center [551, 63] width 13 height 18
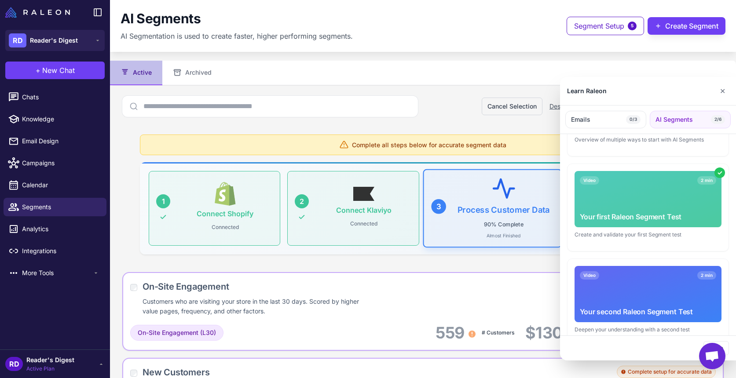
click at [38, 251] on div at bounding box center [368, 189] width 736 height 378
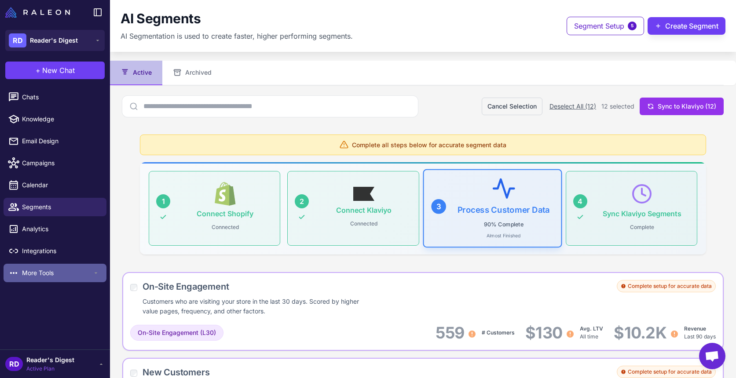
click at [29, 272] on span "More Tools" at bounding box center [57, 273] width 70 height 10
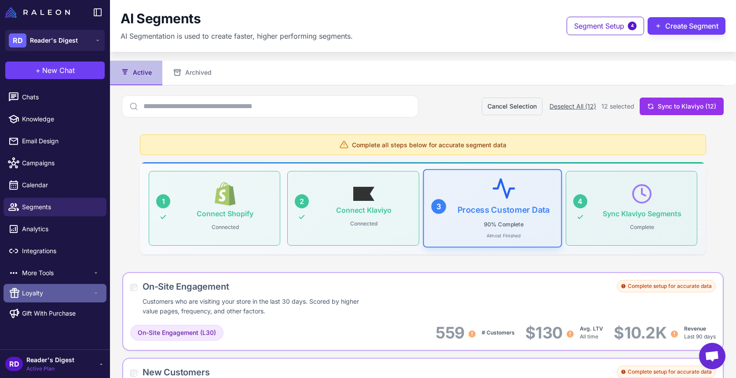
click at [43, 290] on span "Loyalty" at bounding box center [57, 294] width 70 height 10
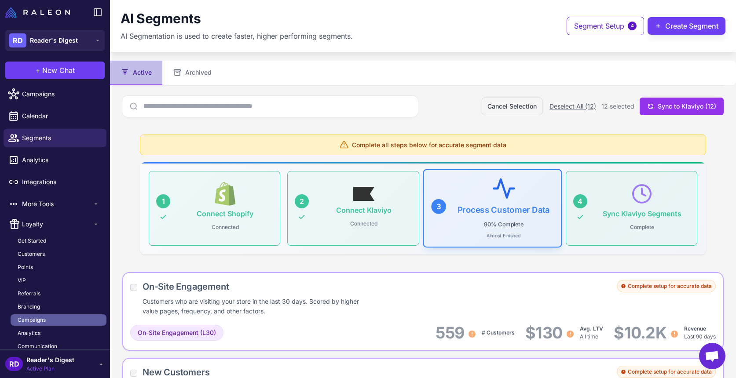
scroll to position [97, 0]
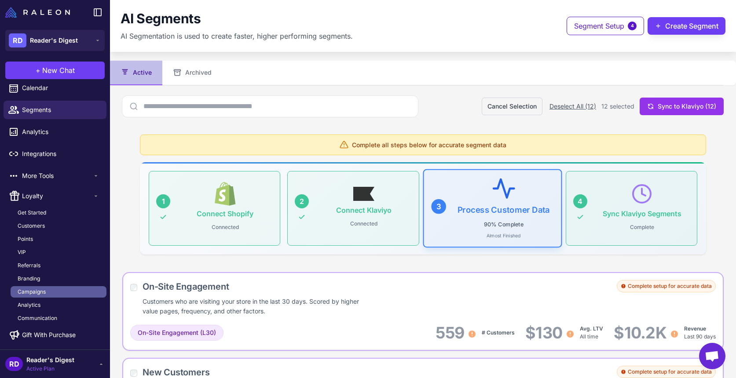
click at [66, 293] on link "Campaigns" at bounding box center [59, 291] width 96 height 11
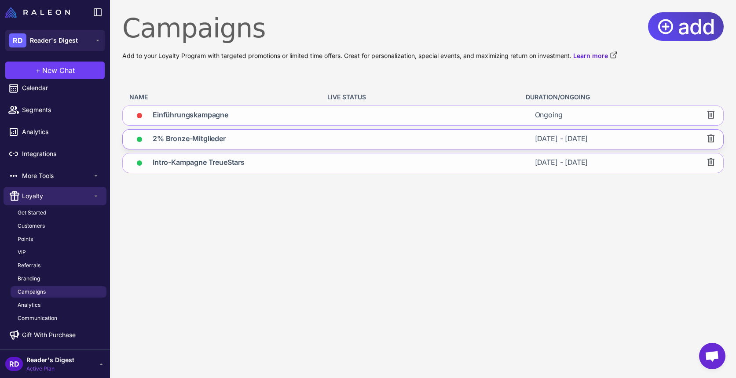
click at [300, 143] on div "2% Bronze-Mitglieder" at bounding box center [220, 139] width 195 height 19
click at [196, 132] on div "2% Bronze-Mitglieder" at bounding box center [220, 139] width 195 height 19
click at [196, 139] on span "2% Bronze-Mitglieder" at bounding box center [189, 139] width 73 height 12
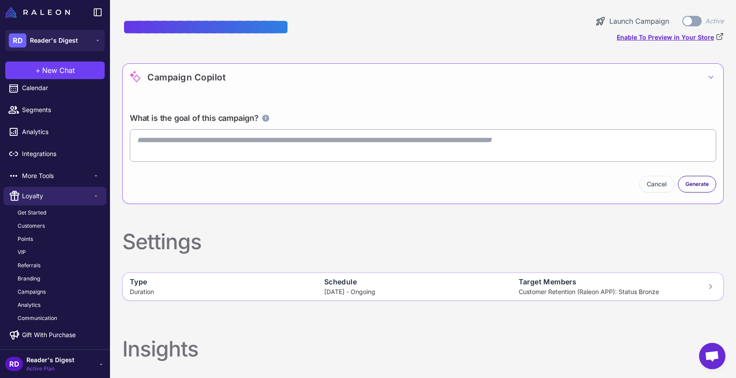
click at [653, 40] on link "Enable To Preview in Your Store" at bounding box center [670, 38] width 107 height 10
click at [48, 199] on span "Loyalty" at bounding box center [57, 196] width 70 height 10
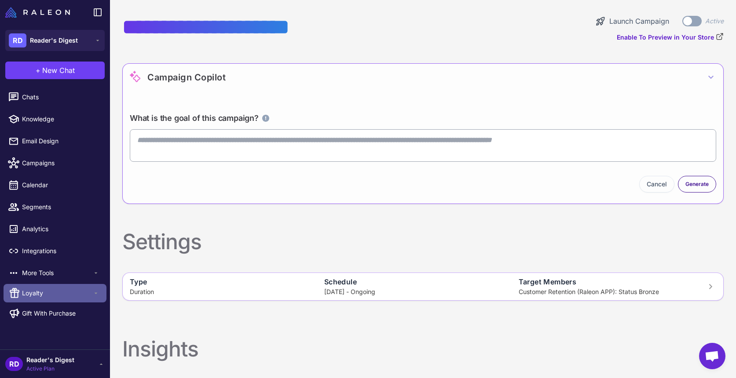
click at [40, 292] on span "Loyalty" at bounding box center [57, 294] width 70 height 10
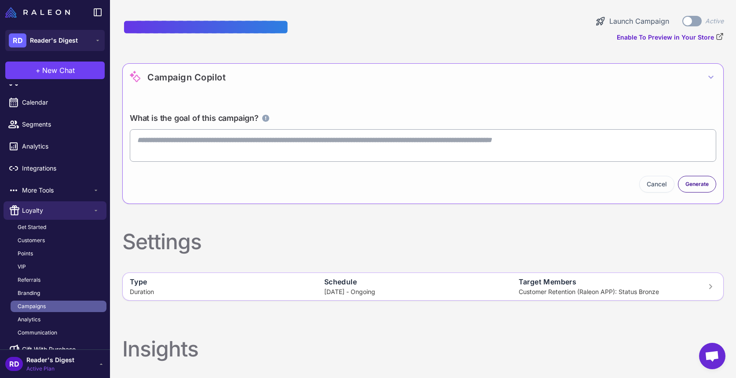
scroll to position [97, 0]
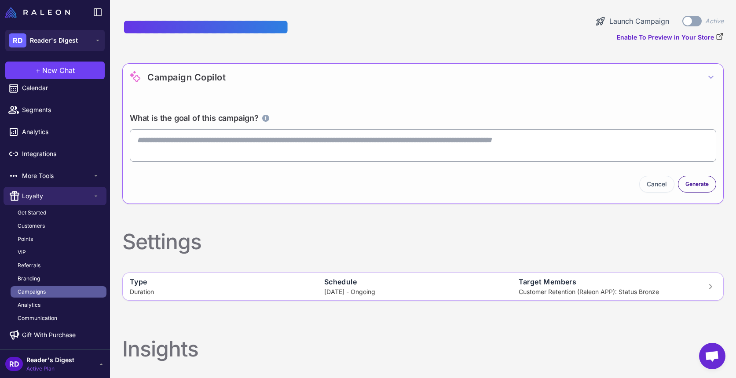
click at [31, 292] on span "Campaigns" at bounding box center [32, 292] width 28 height 8
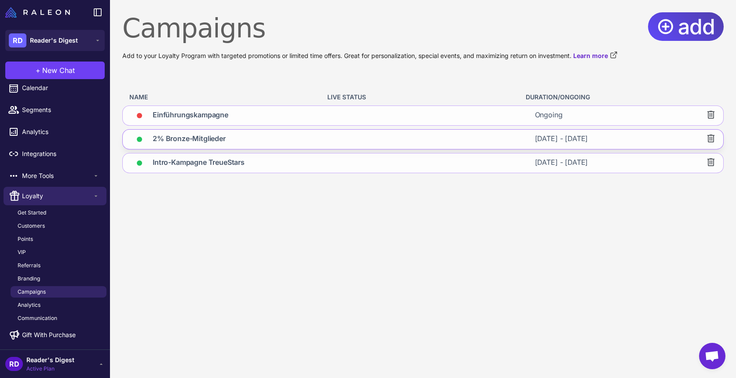
click at [641, 142] on div "[DATE] - [DATE]" at bounding box center [625, 139] width 195 height 19
click at [201, 138] on span "2% Bronze-Mitglieder" at bounding box center [189, 139] width 73 height 12
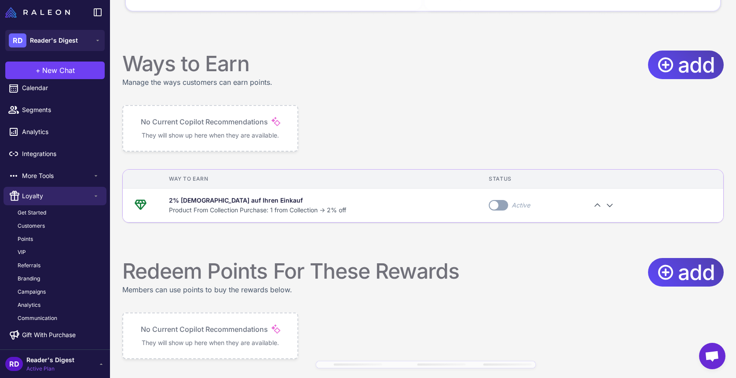
scroll to position [548, 0]
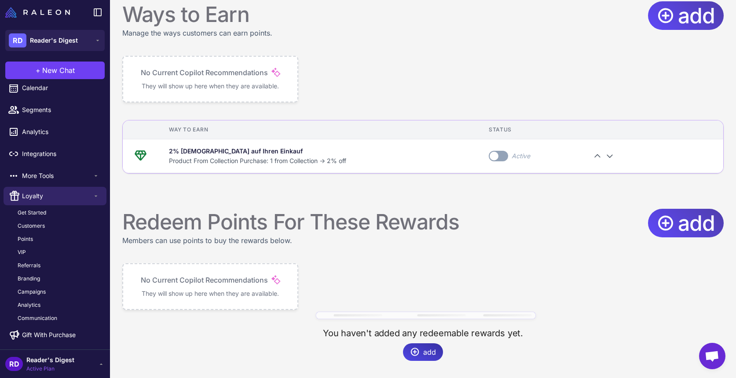
click at [227, 288] on div "No Current Copilot Recommendations They will show up here when they are availab…" at bounding box center [210, 287] width 153 height 24
click at [682, 223] on span "add" at bounding box center [696, 223] width 37 height 29
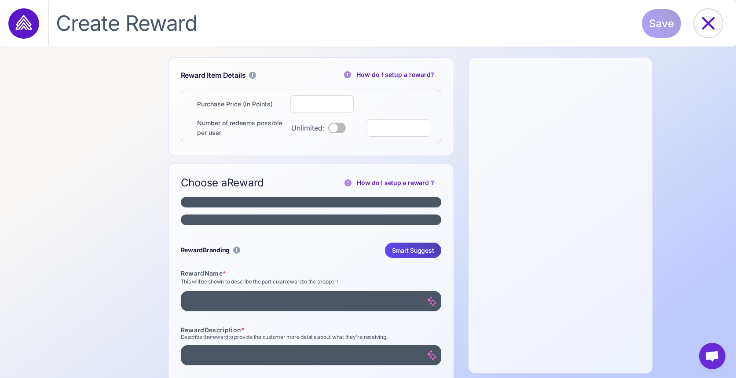
select select "**********"
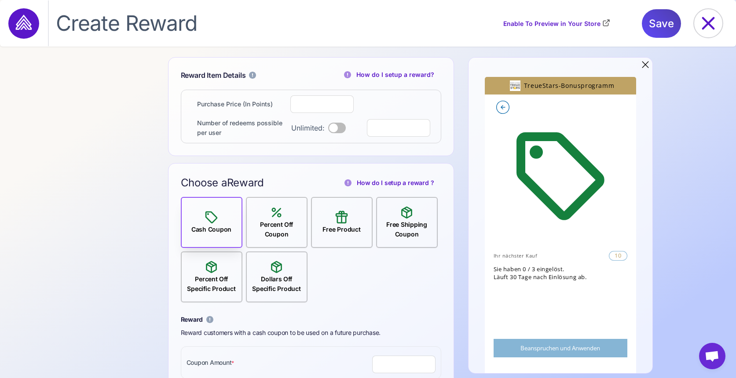
click at [278, 211] on icon at bounding box center [277, 213] width 10 height 10
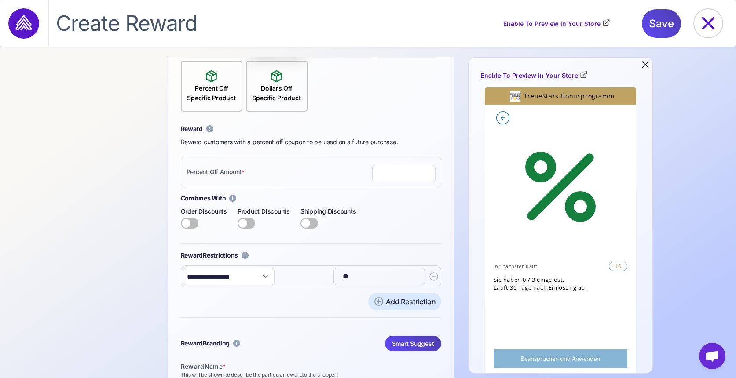
scroll to position [219, 0]
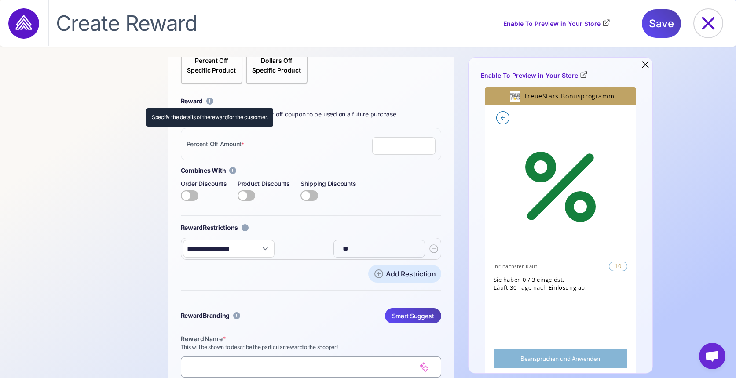
click at [210, 102] on icon at bounding box center [209, 101] width 7 height 7
click at [395, 179] on div "Combines With Controls whether this coupon can be combined with the selected op…" at bounding box center [311, 187] width 260 height 42
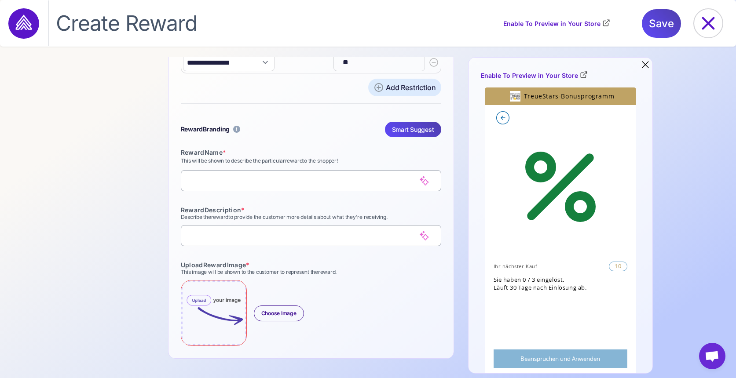
scroll to position [366, 0]
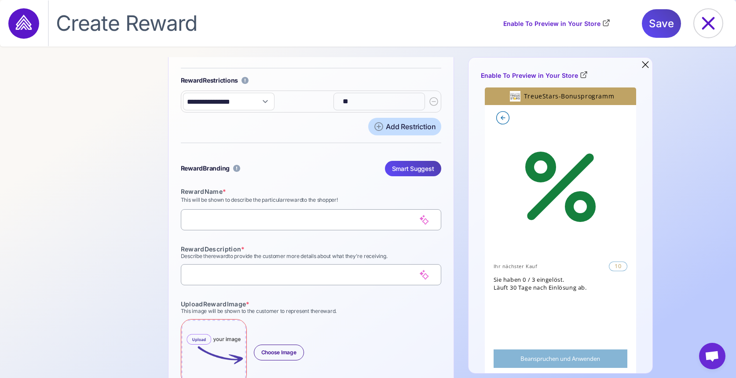
click at [407, 127] on div "Add Restriction" at bounding box center [411, 126] width 50 height 11
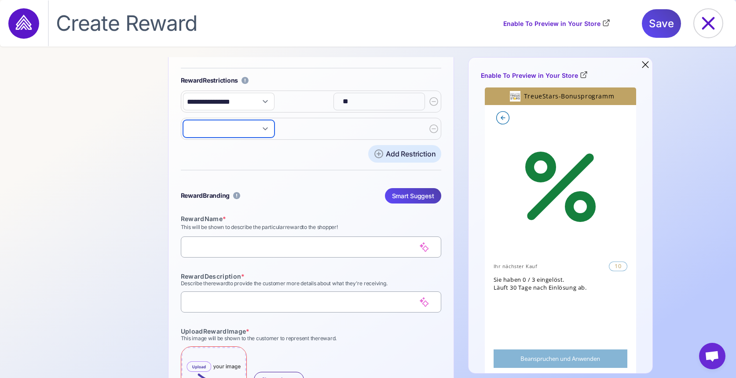
click at [206, 126] on select "**********" at bounding box center [228, 129] width 91 height 18
select select "**********"
click at [183, 120] on select "**********" at bounding box center [228, 129] width 91 height 18
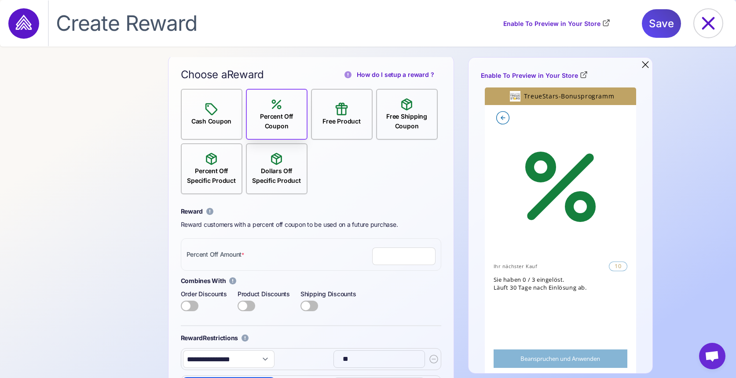
scroll to position [82, 0]
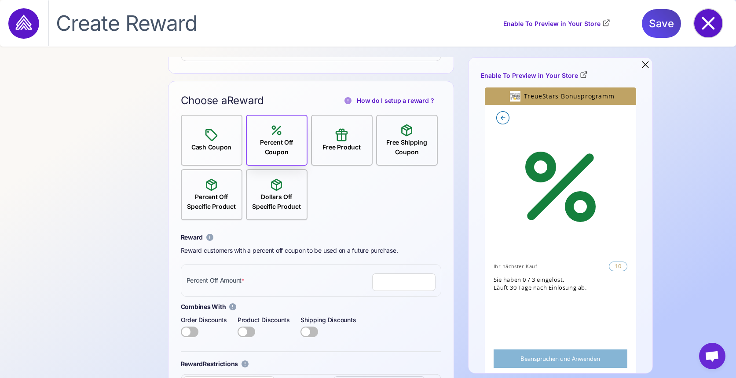
click at [709, 26] on icon at bounding box center [708, 23] width 28 height 28
